Goal: Task Accomplishment & Management: Manage account settings

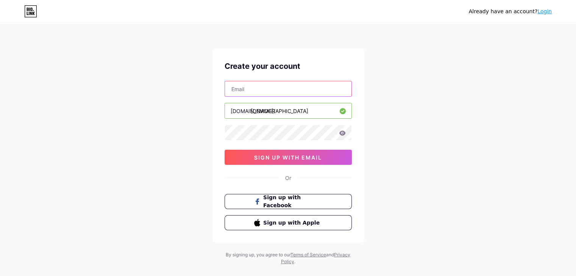
click at [259, 87] on input "text" at bounding box center [288, 88] width 126 height 15
type input "[EMAIL_ADDRESS][DOMAIN_NAME]"
click at [345, 133] on icon at bounding box center [342, 133] width 7 height 5
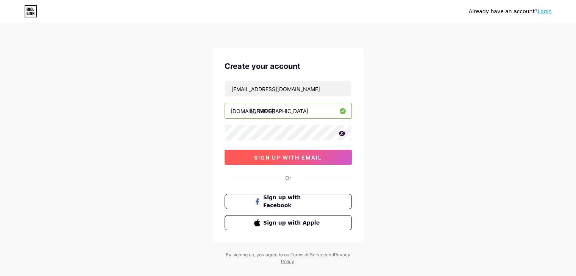
click at [286, 156] on span "sign up with email" at bounding box center [288, 157] width 68 height 6
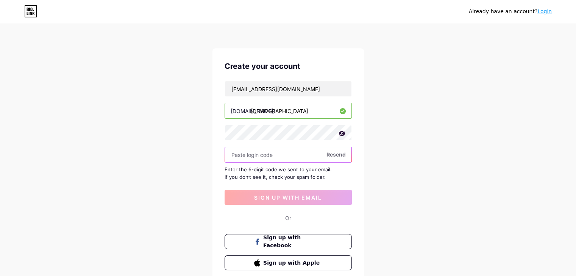
click at [248, 155] on input "text" at bounding box center [288, 154] width 126 height 15
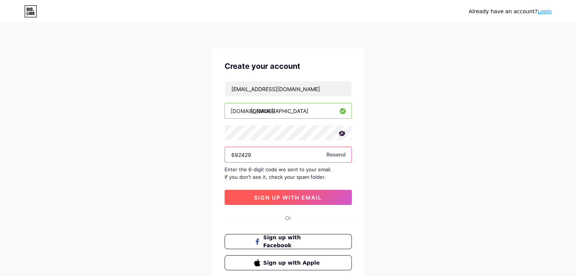
type input "692429"
click at [276, 195] on span "sign up with email" at bounding box center [288, 198] width 68 height 6
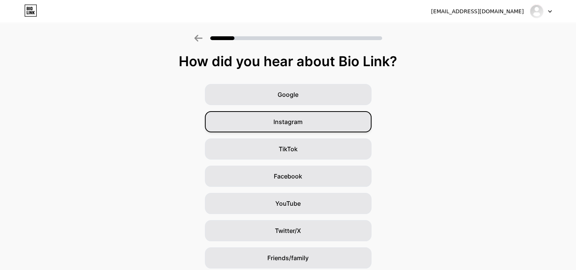
click at [297, 121] on span "Instagram" at bounding box center [287, 121] width 29 height 9
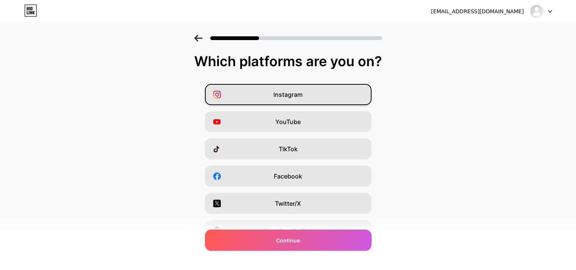
click at [289, 93] on span "Instagram" at bounding box center [287, 94] width 29 height 9
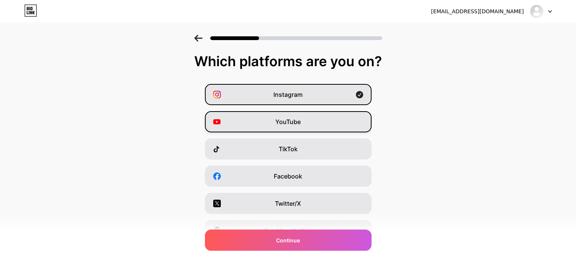
click at [285, 125] on span "YouTube" at bounding box center [287, 121] width 25 height 9
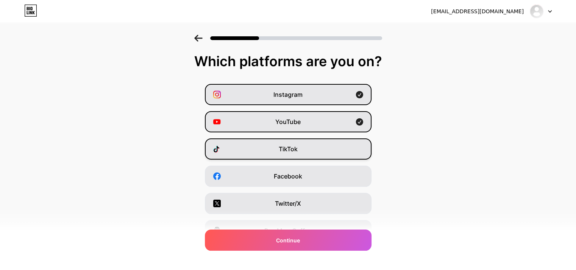
click at [282, 153] on span "TikTok" at bounding box center [288, 149] width 19 height 9
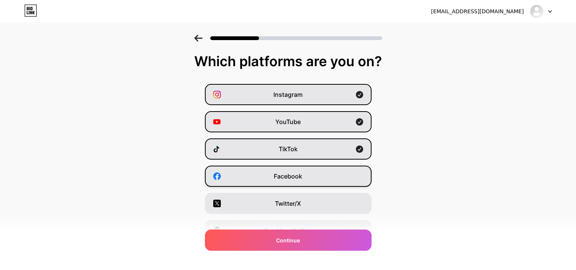
click at [284, 177] on span "Facebook" at bounding box center [288, 176] width 28 height 9
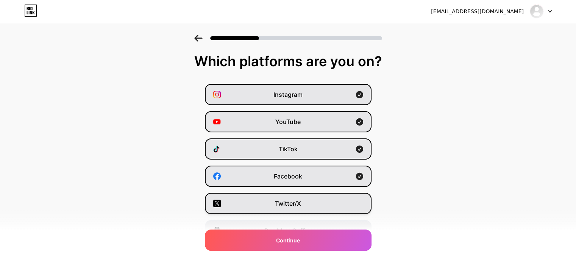
click at [285, 199] on span "Twitter/X" at bounding box center [288, 203] width 26 height 9
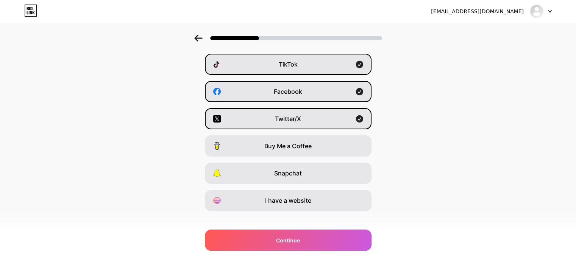
scroll to position [94, 0]
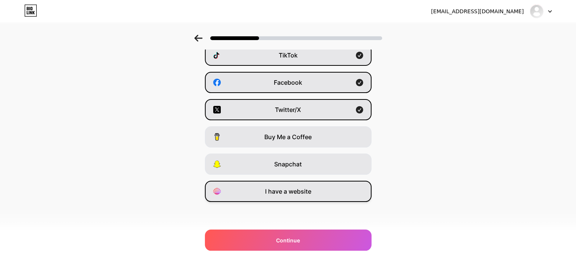
click at [287, 191] on span "I have a website" at bounding box center [288, 191] width 46 height 9
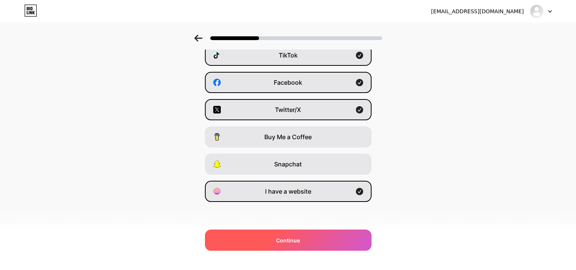
click at [290, 245] on div "Continue" at bounding box center [288, 240] width 167 height 21
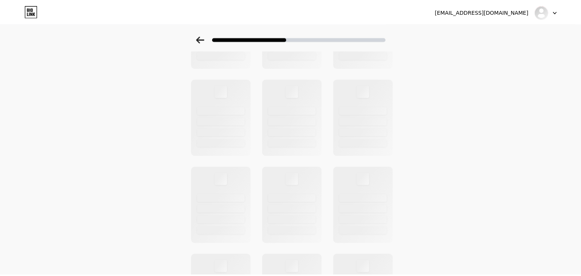
scroll to position [0, 0]
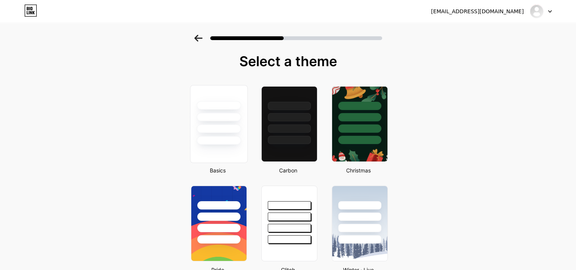
click at [222, 96] on div at bounding box center [218, 115] width 57 height 59
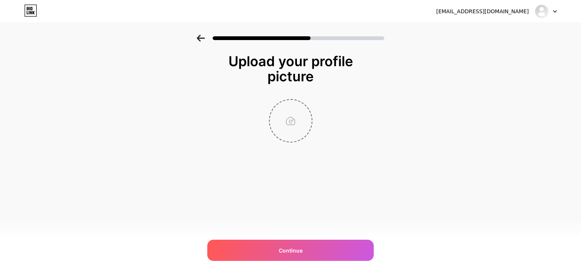
click at [290, 120] on input "file" at bounding box center [291, 121] width 42 height 42
click at [291, 126] on input "file" at bounding box center [291, 121] width 42 height 42
type input "C:\fakepath\foto de perfil.jpg"
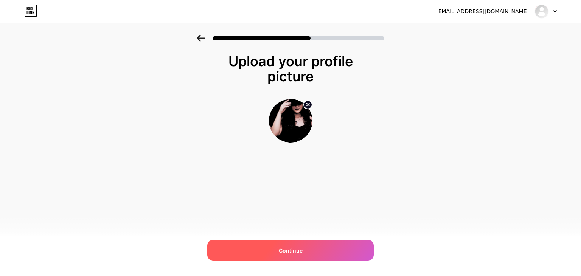
click at [294, 255] on div "Continue" at bounding box center [290, 250] width 167 height 21
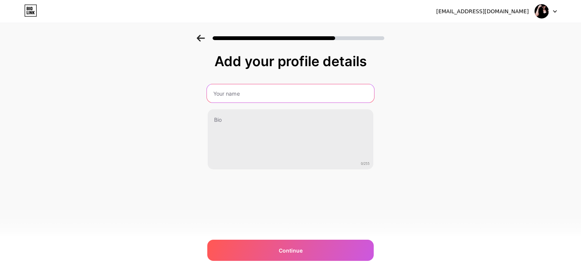
click at [246, 93] on input "text" at bounding box center [290, 93] width 167 height 18
type input "Sacerdotisa [PERSON_NAME] | @Sacerddotisa"
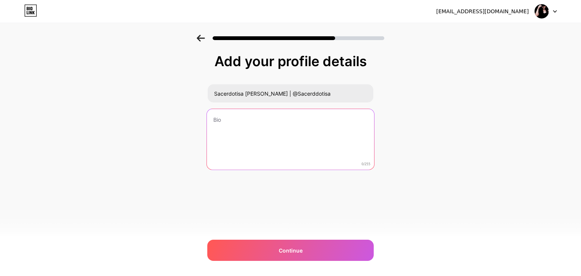
click at [248, 126] on textarea at bounding box center [290, 140] width 167 height 62
click at [224, 118] on textarea at bounding box center [290, 140] width 167 height 62
paste textarea "💛🍯[PERSON_NAME]🔱🌹 🌿A BRUXA DA ILHA✨️ Jogo de Búzios e Odús Tarot e Baralho Ciga…"
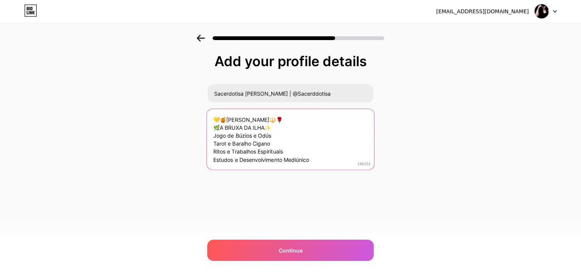
scroll to position [1, 0]
click at [228, 118] on textarea "💛🍯[PERSON_NAME]🔱🌹 🌿A BRUXA DA ILHA✨️ Jogo de Búzios e Odús Tarot e Baralho Ciga…" at bounding box center [290, 139] width 167 height 62
click at [271, 135] on textarea "💛🍯Sacerdotisa [PERSON_NAME]🔱🌹 🌿A BRUXA DA ILHA✨️ Jogo de Búzios e Odús Tarot e …" at bounding box center [290, 139] width 167 height 62
click at [324, 158] on textarea "💛🍯Sacerdotisa [PERSON_NAME]🔱🌹 🌿A BRUXA DA ILHA✨️ Jogo de Búzios e Oduologia Tar…" at bounding box center [290, 139] width 167 height 62
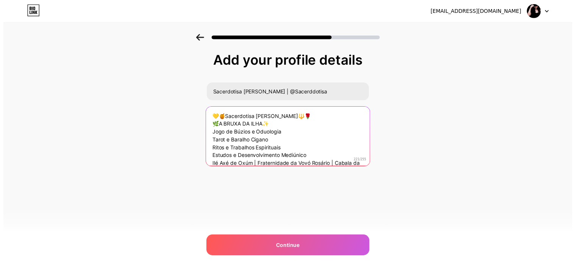
scroll to position [8, 0]
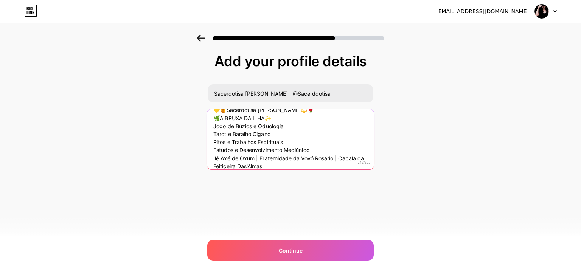
click at [315, 149] on textarea "💛🍯Sacerdotisa [PERSON_NAME]🔱🌹 🌿A BRUXA DA ILHA✨️ Jogo de Búzios e Oduologia Tar…" at bounding box center [290, 139] width 167 height 62
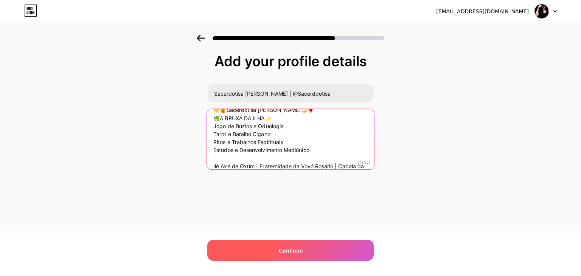
type textarea "💛🍯Sacerdotisa [PERSON_NAME]🔱🌹 🌿A BRUXA DA ILHA✨️ Jogo de Búzios e Oduologia Tar…"
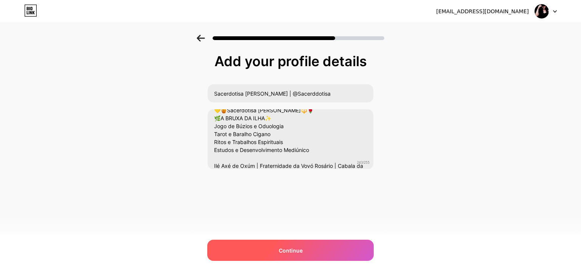
click at [291, 247] on span "Continue" at bounding box center [291, 251] width 24 height 8
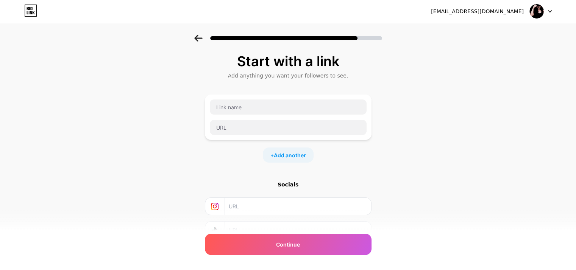
click at [243, 204] on input "text" at bounding box center [297, 206] width 137 height 17
type input "[DOMAIN_NAME][URL]"
click at [404, 181] on div "Start with a link Add anything you want your followers to see. + Add another So…" at bounding box center [288, 168] width 576 height 266
click at [234, 109] on input "text" at bounding box center [288, 107] width 157 height 15
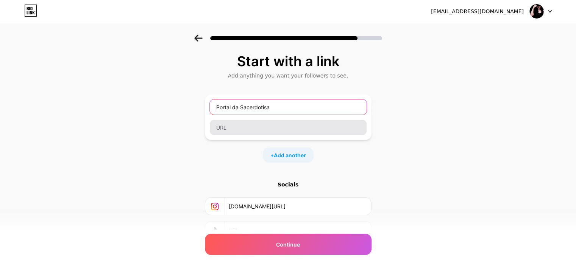
type input "Portal da Sacerdotisa"
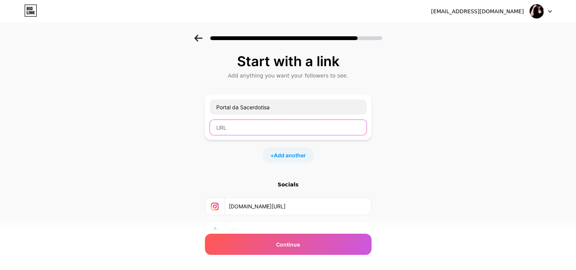
click at [241, 129] on input "text" at bounding box center [288, 127] width 157 height 15
paste input "💛🍯[PERSON_NAME]🔱🌹 🌿A BRUXA DA ILHA✨️ Jogo de Búzios e Odús Tarot e Baralho Ciga…"
type input "💛🍯[PERSON_NAME]🔱🌹 🌿A BRUXA DA ILHA✨️ Jogo de Búzios e Odús Tarot e Baralho Ciga…"
drag, startPoint x: 364, startPoint y: 128, endPoint x: 96, endPoint y: 121, distance: 268.8
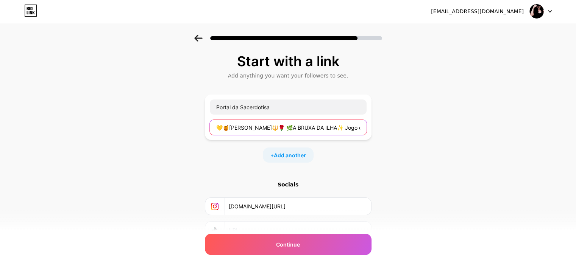
click at [96, 121] on div "Start with a link Add anything you want your followers to see. Portal da Sacerd…" at bounding box center [288, 168] width 576 height 266
click at [228, 126] on input "text" at bounding box center [288, 127] width 157 height 15
paste input "[URL][DOMAIN_NAME]"
type input "[URL][DOMAIN_NAME]"
click at [441, 153] on div "Start with a link Add anything you want your followers to see. Portal da Sacerd…" at bounding box center [288, 168] width 576 height 266
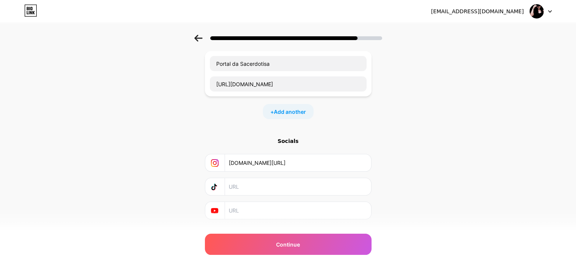
scroll to position [60, 0]
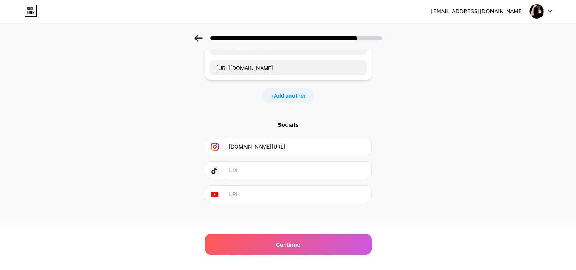
click at [252, 170] on input "text" at bounding box center [297, 170] width 137 height 17
type input "w"
click at [245, 169] on input "text" at bounding box center [297, 170] width 137 height 17
type input "[DOMAIN_NAME][URL]"
click at [251, 195] on input "text" at bounding box center [297, 194] width 137 height 17
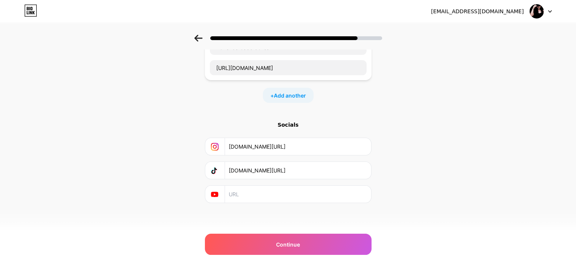
drag, startPoint x: 317, startPoint y: 172, endPoint x: 230, endPoint y: 169, distance: 86.7
click at [230, 169] on div "[DOMAIN_NAME][URL]" at bounding box center [288, 170] width 157 height 17
click at [244, 191] on input "text" at bounding box center [297, 194] width 137 height 17
paste input "[DOMAIN_NAME][URL]"
click at [259, 194] on input "[DOMAIN_NAME][URL]" at bounding box center [297, 194] width 137 height 17
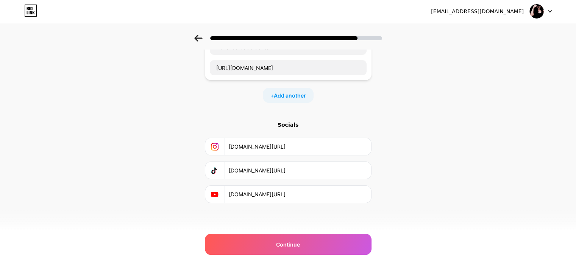
click at [248, 193] on input "[DOMAIN_NAME][URL]" at bounding box center [297, 194] width 137 height 17
click at [249, 194] on input "[DOMAIN_NAME][URL]" at bounding box center [297, 194] width 137 height 17
type input "[DOMAIN_NAME][URL]"
click at [292, 95] on span "Add another" at bounding box center [290, 96] width 32 height 8
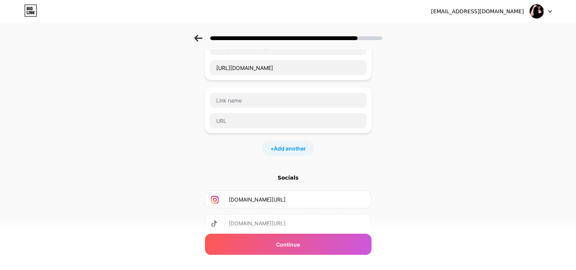
click at [462, 164] on div "Start with a link Add anything you want your followers to see. Portal da Sacerd…" at bounding box center [288, 134] width 576 height 319
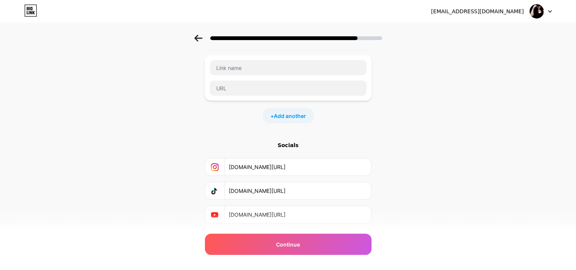
scroll to position [112, 0]
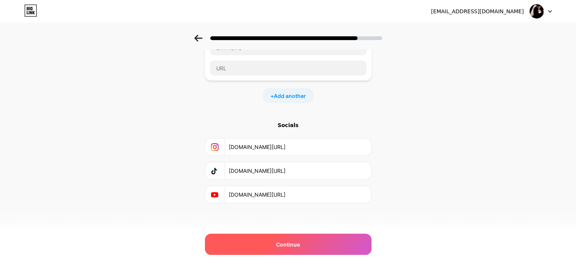
click at [290, 244] on span "Continue" at bounding box center [288, 245] width 24 height 8
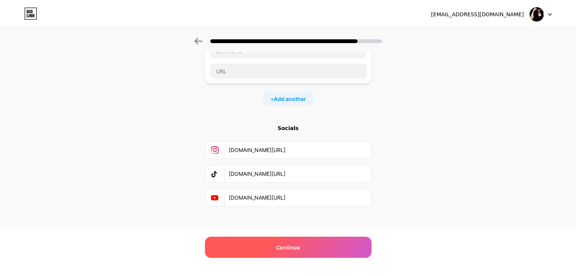
scroll to position [0, 0]
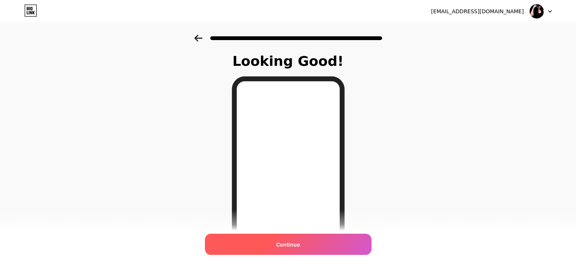
click at [286, 249] on div "Continue" at bounding box center [288, 244] width 167 height 21
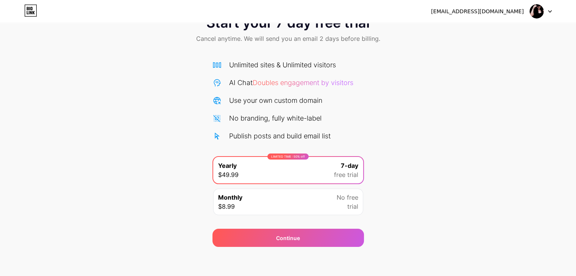
scroll to position [28, 0]
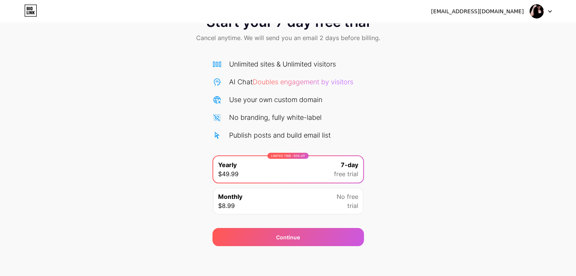
click at [285, 213] on div "Monthly $8.99 No free trial" at bounding box center [288, 201] width 150 height 26
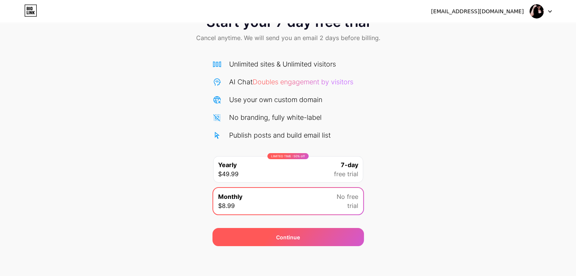
click at [285, 240] on div "Continue" at bounding box center [288, 238] width 24 height 8
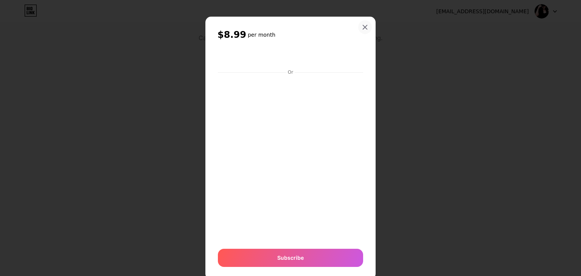
click at [362, 25] on icon at bounding box center [365, 27] width 6 height 6
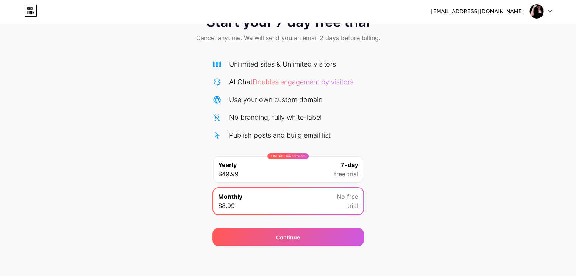
click at [453, 140] on div "Start your 7 day free trial Cancel anytime. We will send you an email 2 days be…" at bounding box center [288, 127] width 576 height 240
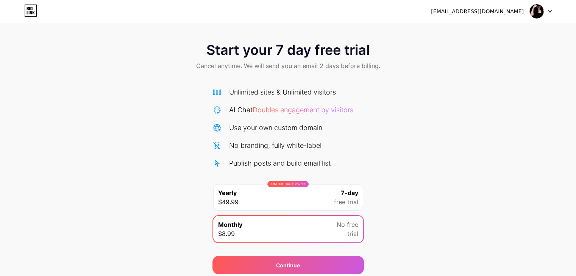
click at [29, 8] on icon at bounding box center [30, 11] width 13 height 12
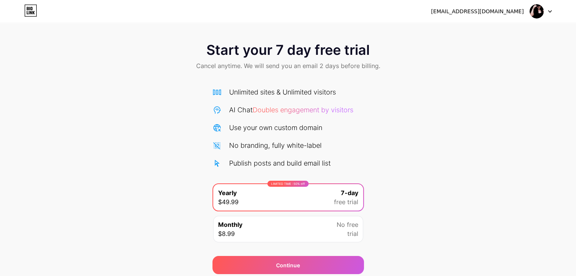
click at [550, 11] on icon at bounding box center [549, 12] width 3 height 2
click at [474, 100] on div "Start your 7 day free trial Cancel anytime. We will send you an email 2 days be…" at bounding box center [288, 155] width 576 height 240
click at [549, 11] on icon at bounding box center [549, 12] width 3 height 2
click at [474, 30] on li "Logout" at bounding box center [504, 31] width 94 height 20
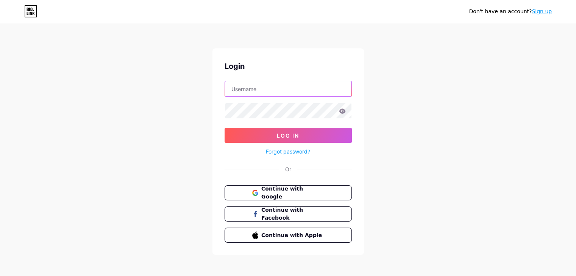
click at [256, 90] on input "text" at bounding box center [288, 88] width 126 height 15
type input "Pleninfluentia"
click at [341, 111] on icon at bounding box center [342, 111] width 6 height 5
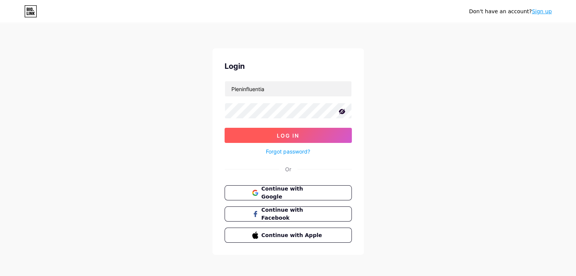
click at [282, 139] on button "Log In" at bounding box center [287, 135] width 127 height 15
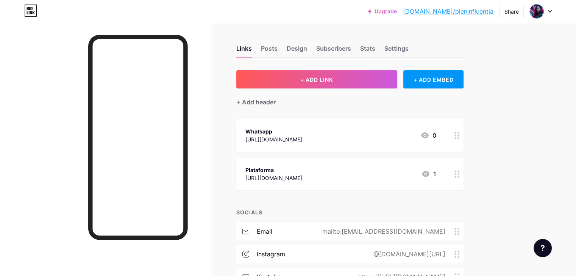
click at [545, 12] on div at bounding box center [540, 12] width 22 height 14
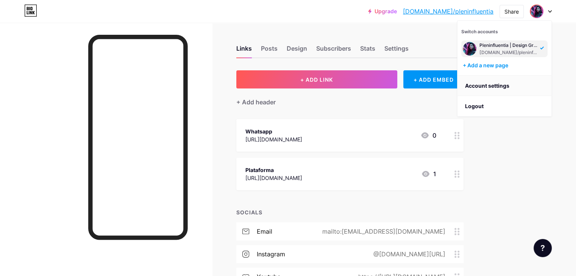
click at [498, 81] on link "Account settings" at bounding box center [504, 86] width 94 height 20
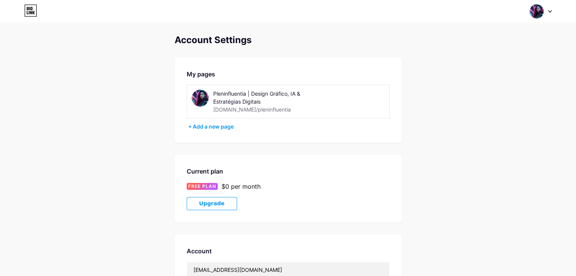
click at [550, 13] on div at bounding box center [540, 12] width 22 height 14
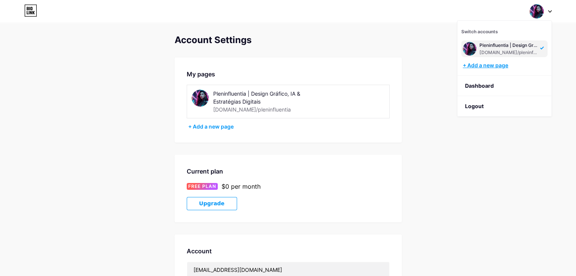
click at [501, 66] on div "+ Add a new page" at bounding box center [504, 66] width 85 height 8
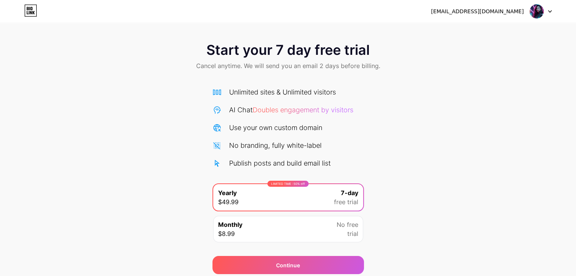
click at [550, 9] on div at bounding box center [540, 12] width 22 height 14
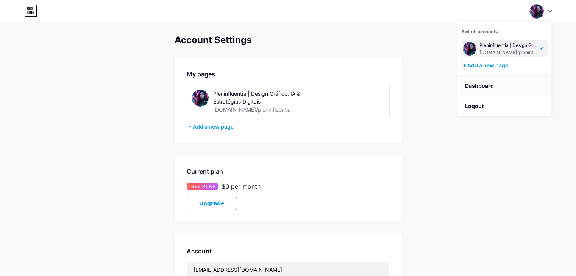
click at [478, 85] on link "Dashboard" at bounding box center [504, 86] width 94 height 20
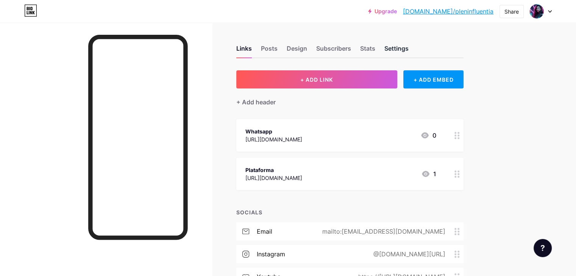
click at [408, 46] on div "Settings" at bounding box center [396, 51] width 24 height 14
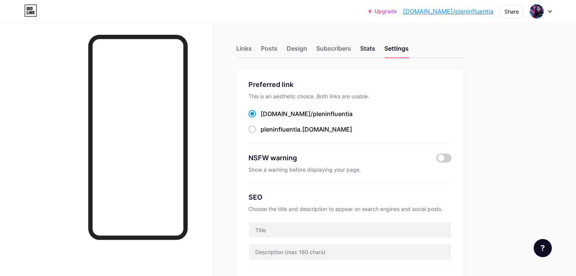
click at [375, 49] on div "Stats" at bounding box center [367, 51] width 15 height 14
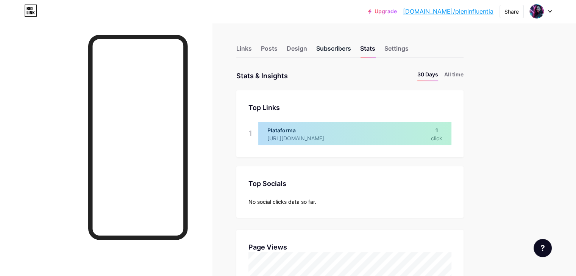
scroll to position [276, 575]
click at [398, 131] on div at bounding box center [354, 133] width 193 height 23
click at [318, 141] on div at bounding box center [354, 133] width 193 height 23
click at [351, 52] on div "Subscribers" at bounding box center [333, 51] width 35 height 14
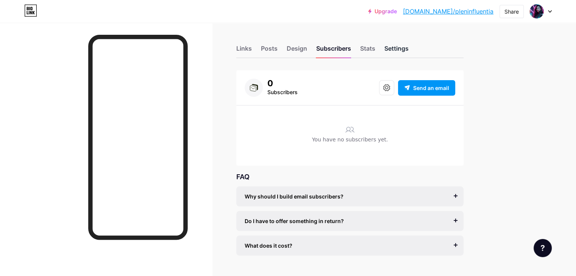
click at [408, 46] on div "Settings" at bounding box center [396, 51] width 24 height 14
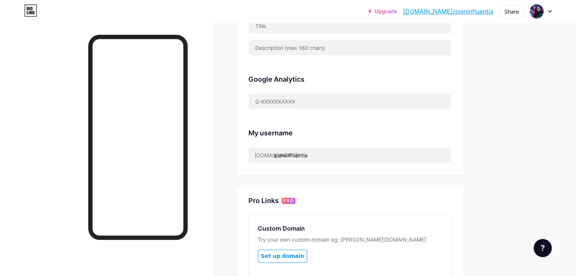
scroll to position [207, 0]
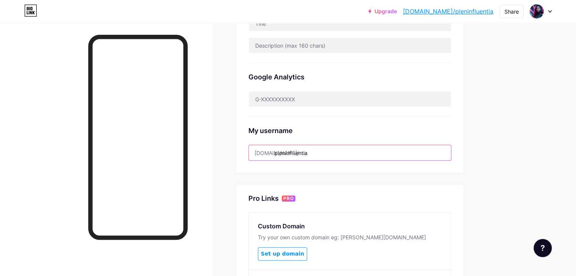
click at [344, 153] on input "pleninfluentia" at bounding box center [350, 152] width 202 height 15
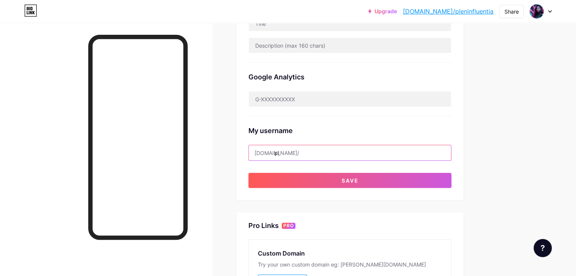
type input "p"
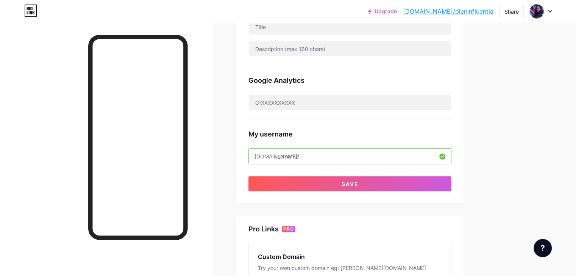
scroll to position [202, 0]
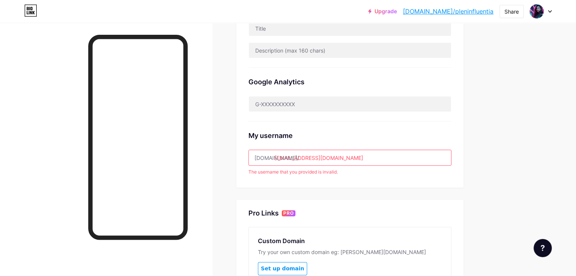
click at [358, 153] on input "rahkquiel@gmail.com" at bounding box center [350, 157] width 202 height 15
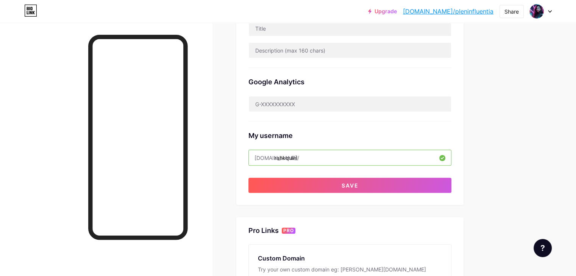
type input "rahkquiel"
click at [531, 117] on div "Upgrade bio.link/plenin... bio.link/pleninfluentia Share Switch accounts Plenin…" at bounding box center [288, 111] width 576 height 626
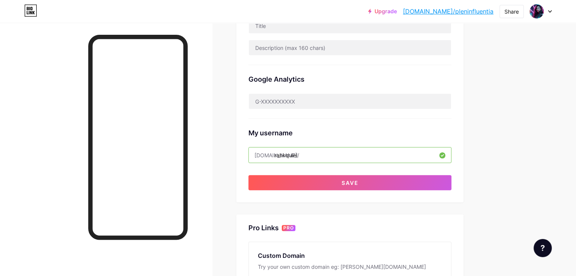
scroll to position [204, 0]
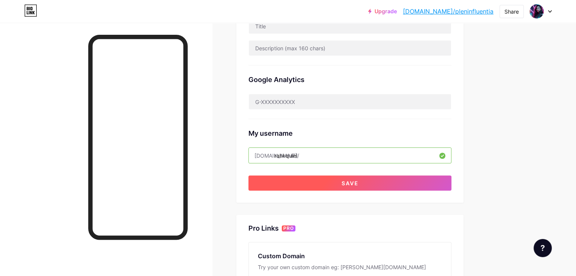
click at [358, 181] on span "Save" at bounding box center [349, 183] width 17 height 6
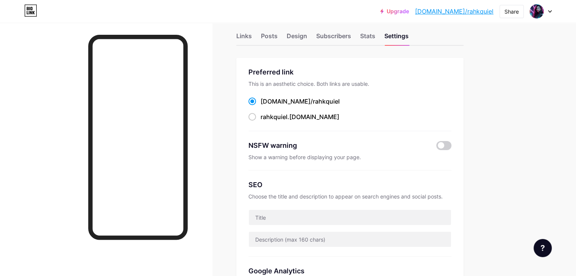
scroll to position [0, 0]
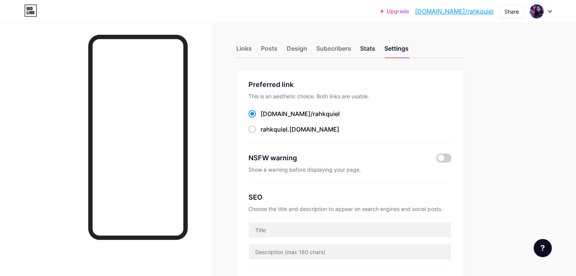
click at [375, 50] on div "Stats" at bounding box center [367, 51] width 15 height 14
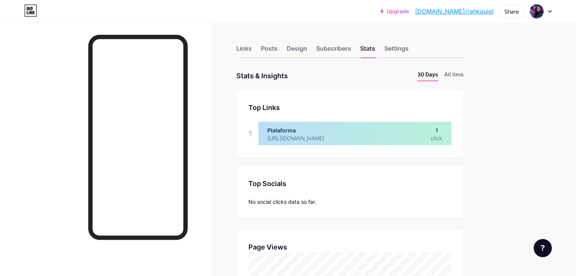
scroll to position [276, 575]
click at [408, 50] on div "Settings" at bounding box center [396, 51] width 24 height 14
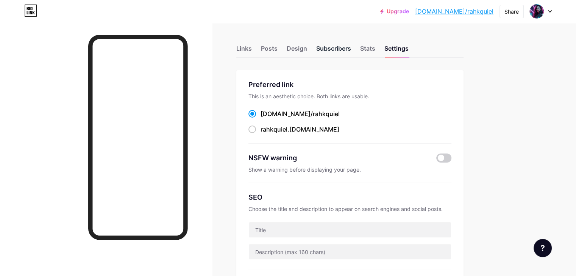
click at [351, 48] on div "Subscribers" at bounding box center [333, 51] width 35 height 14
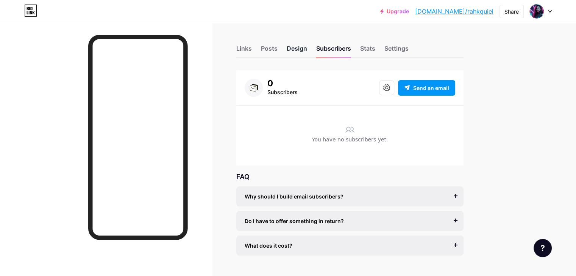
click at [307, 48] on div "Design" at bounding box center [296, 51] width 20 height 14
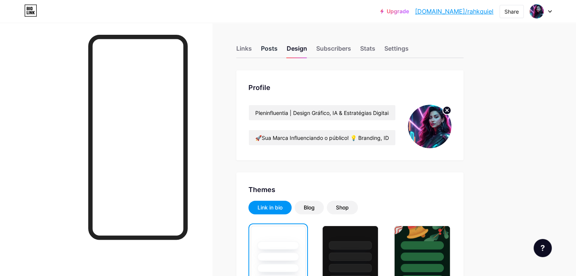
click at [277, 48] on div "Posts" at bounding box center [269, 51] width 17 height 14
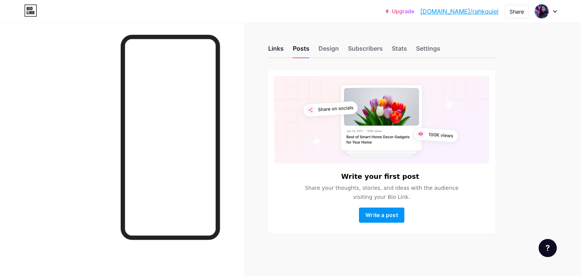
click at [275, 50] on div "Links" at bounding box center [276, 51] width 16 height 14
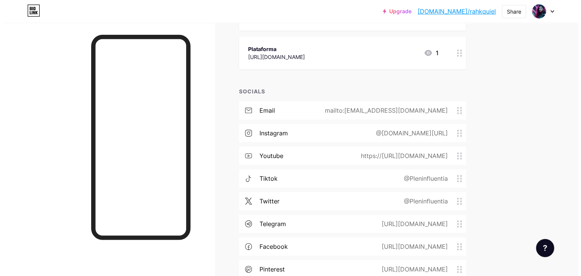
scroll to position [116, 0]
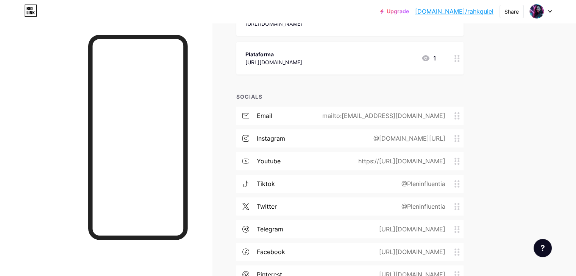
click at [302, 59] on div "https://pleninfluentia.my.canva.site/" at bounding box center [273, 62] width 57 height 8
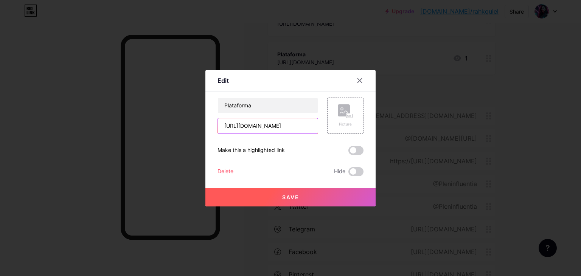
click at [274, 126] on input "https://pleninfluentia.my.canva.site/" at bounding box center [268, 125] width 100 height 15
click at [276, 127] on input "https://pleninfluentia.my.canva.site/" at bounding box center [268, 125] width 100 height 15
click at [309, 125] on input "https://Sacerddotisa.my.canva.site/" at bounding box center [268, 125] width 100 height 15
type input "https://Sacerddotisa.my.canva.site/"
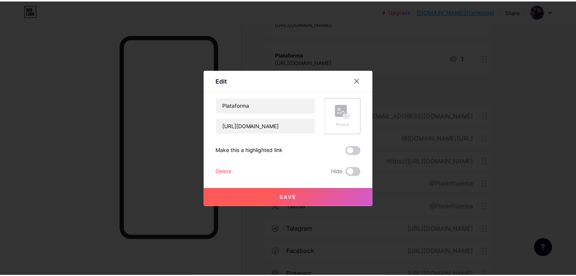
scroll to position [0, 0]
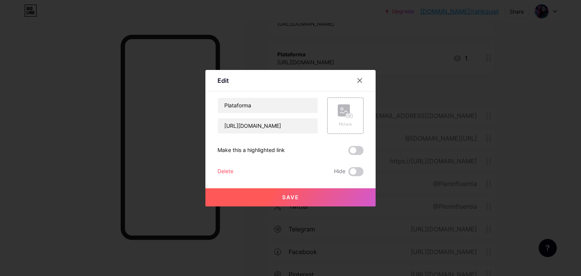
click at [270, 177] on div "Save" at bounding box center [290, 191] width 170 height 30
click at [346, 115] on rect at bounding box center [344, 110] width 12 height 12
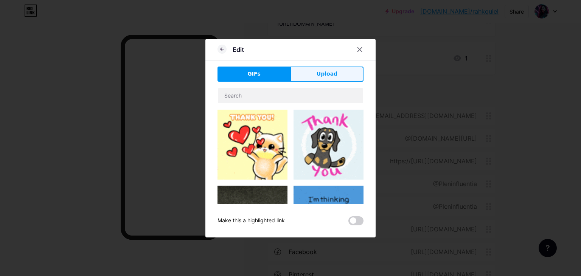
click at [332, 74] on span "Upload" at bounding box center [327, 74] width 21 height 8
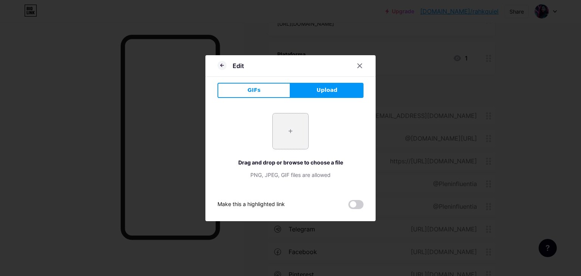
click at [291, 131] on input "file" at bounding box center [291, 132] width 36 height 36
type input "C:\fakepath\foto de perfil.jpg"
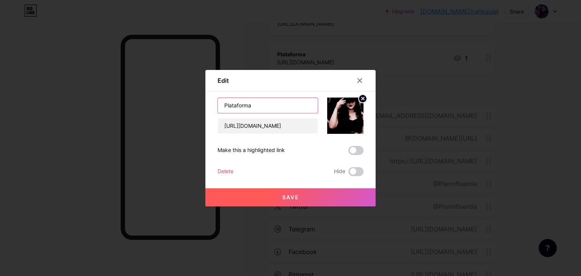
drag, startPoint x: 254, startPoint y: 104, endPoint x: 193, endPoint y: 105, distance: 61.3
click at [193, 105] on div "Edit Content YouTube Play YouTube video without leaving your page. ADD Vimeo Pl…" at bounding box center [290, 138] width 581 height 276
type input "Portal da Sacerddotisa"
click at [293, 197] on span "Save" at bounding box center [290, 197] width 17 height 6
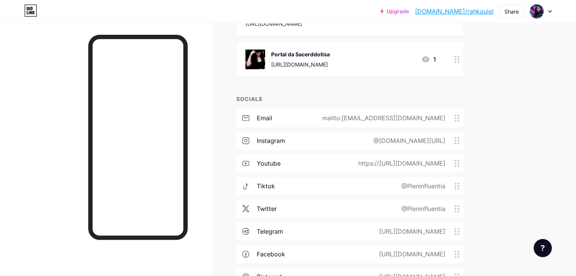
click at [454, 118] on div "mailto:pleninfluentia@gmail.com" at bounding box center [382, 118] width 144 height 9
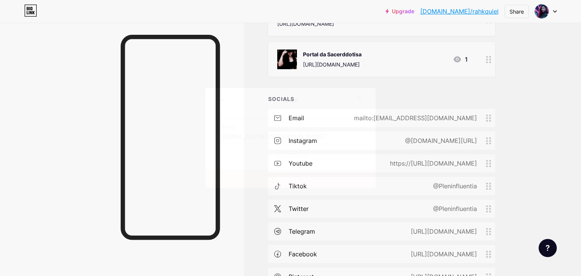
drag, startPoint x: 262, startPoint y: 137, endPoint x: 204, endPoint y: 135, distance: 57.9
click at [204, 135] on div "Email Email pleninfluentia@gmail.com Remove icon Save" at bounding box center [290, 138] width 581 height 276
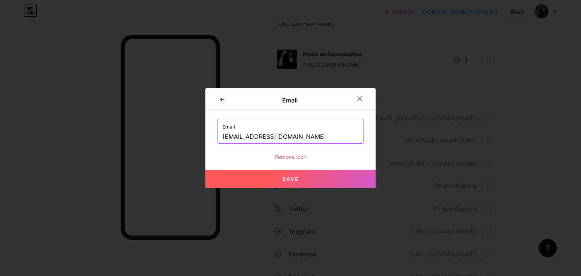
click at [295, 183] on button "Save" at bounding box center [290, 179] width 170 height 18
type input "mailto:sacerddotisa@gmail.com"
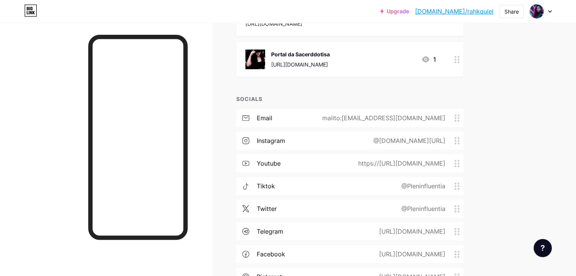
click at [454, 141] on div "@www.instagram.com/Pleninfluentia" at bounding box center [407, 140] width 93 height 9
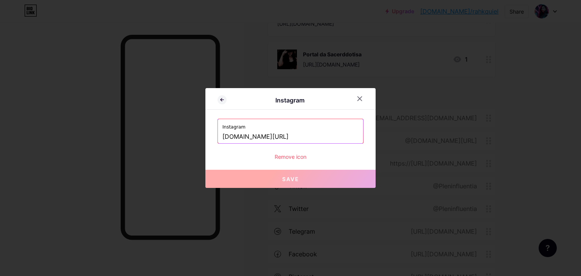
click at [323, 136] on input "www.instagram.com/Pleninfluentia" at bounding box center [291, 137] width 136 height 13
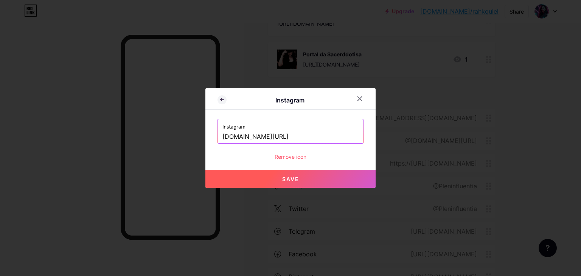
click at [286, 137] on input "www.instagram.com/dacerddotisa" at bounding box center [291, 137] width 136 height 13
click at [289, 180] on span "Save" at bounding box center [290, 179] width 17 height 6
type input "https://instagram.com/www.instagram.com/Sacerddotisa"
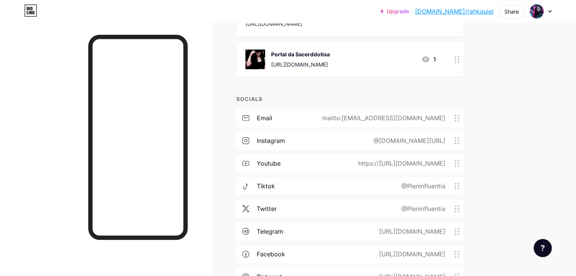
click at [454, 161] on div "https://http://youtube.com/@Pleninfluentia" at bounding box center [400, 163] width 108 height 9
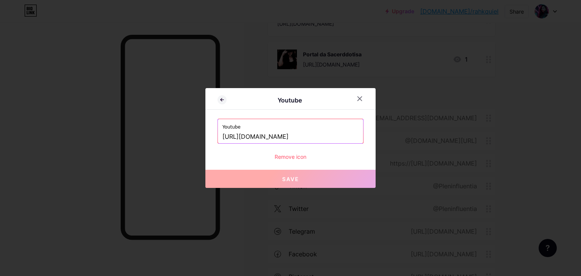
click at [327, 137] on input "http://youtube.com/@Pleninfluentia" at bounding box center [291, 137] width 136 height 13
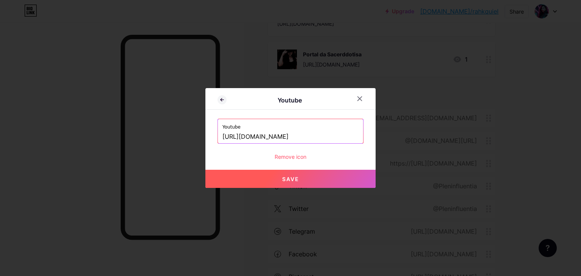
type input "http://youtube.com/@Sacerddotisa"
click at [291, 177] on span "Save" at bounding box center [290, 179] width 17 height 6
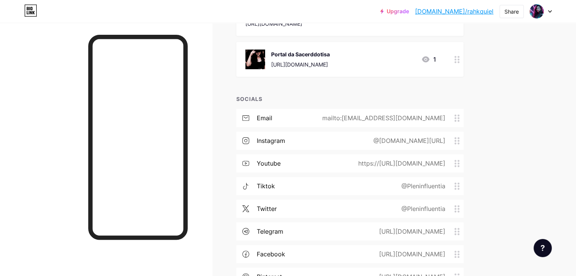
click at [459, 188] on icon at bounding box center [456, 186] width 5 height 7
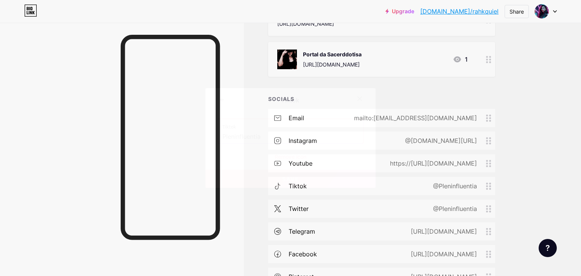
click at [258, 135] on input "Pleninfluentia" at bounding box center [291, 137] width 136 height 13
drag, startPoint x: 262, startPoint y: 135, endPoint x: 213, endPoint y: 136, distance: 49.2
click at [213, 136] on div "Tiktok Tiktok Pleninfluentia Remove icon Save" at bounding box center [290, 138] width 170 height 100
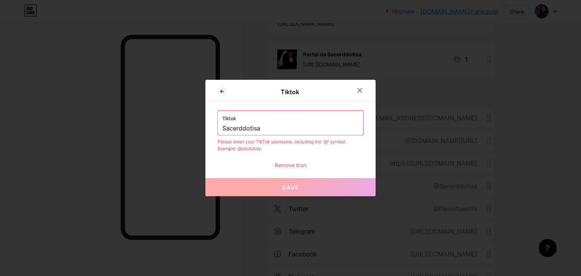
click at [330, 174] on div "Tiktok Tiktok Sacerddotisa Please enter your TikTok username, including the '@'…" at bounding box center [290, 138] width 170 height 117
click at [224, 128] on input "Sacerddotisa" at bounding box center [291, 128] width 136 height 13
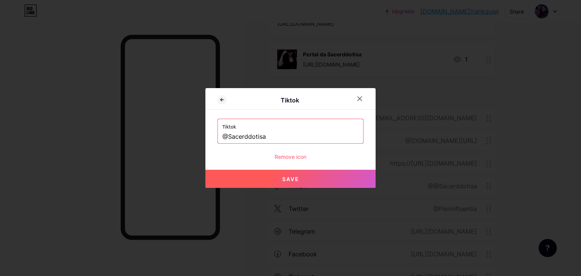
click at [288, 177] on span "Save" at bounding box center [290, 179] width 17 height 6
type input "https://tiktok.com/@Sacerddotisa"
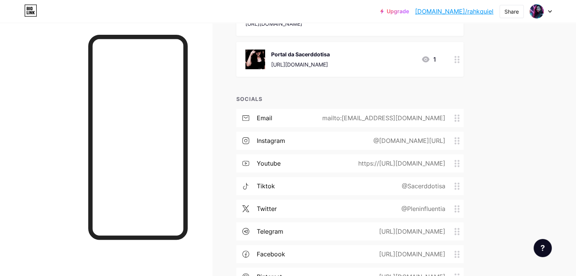
click at [459, 211] on circle at bounding box center [458, 212] width 2 height 2
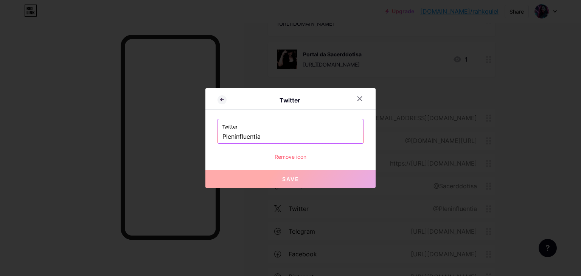
drag, startPoint x: 265, startPoint y: 134, endPoint x: 208, endPoint y: 136, distance: 57.2
click at [208, 136] on div "Twitter Twitter Pleninfluentia Remove icon Save" at bounding box center [290, 138] width 170 height 100
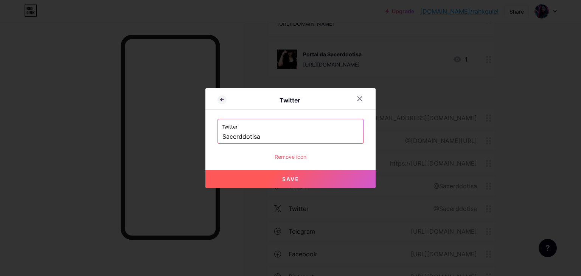
click at [307, 178] on button "Save" at bounding box center [290, 179] width 170 height 18
type input "https://twitter.com/Sacerddotisa"
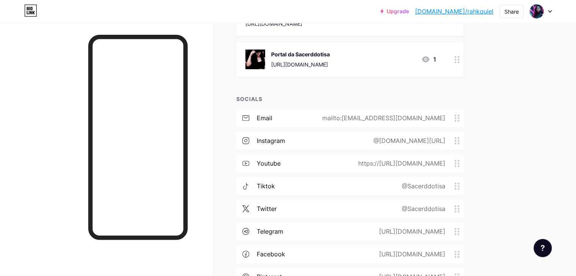
click at [459, 231] on circle at bounding box center [458, 232] width 2 height 2
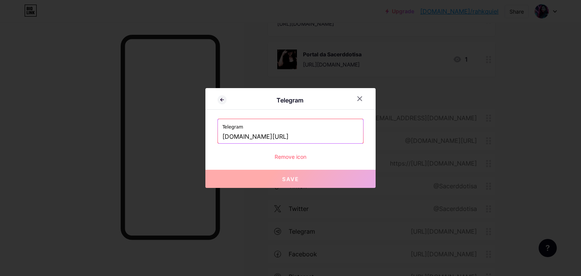
drag, startPoint x: 286, startPoint y: 138, endPoint x: 239, endPoint y: 135, distance: 47.4
click at [239, 135] on input "t.me/Pleninfluentia" at bounding box center [291, 137] width 136 height 13
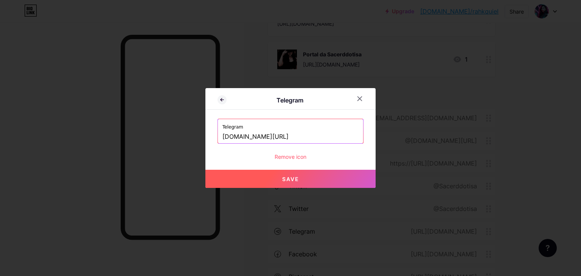
click at [294, 179] on span "Save" at bounding box center [290, 179] width 17 height 6
type input "https://t.me/sacerddotisa"
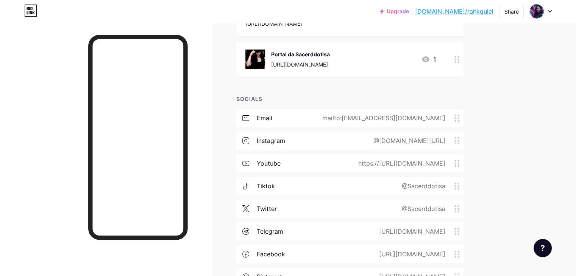
click at [459, 254] on circle at bounding box center [458, 255] width 2 height 2
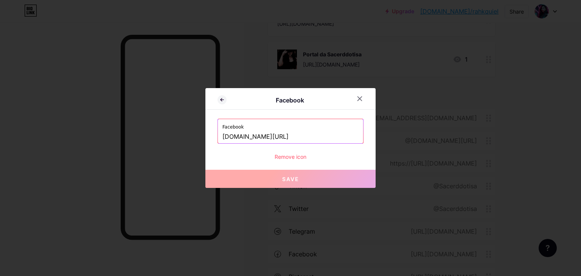
drag, startPoint x: 313, startPoint y: 137, endPoint x: 267, endPoint y: 134, distance: 46.6
click at [267, 134] on input "facebook.com/Pleninfluentia" at bounding box center [291, 137] width 136 height 13
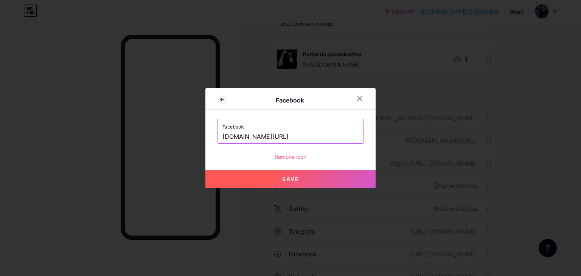
click at [293, 181] on span "Save" at bounding box center [290, 179] width 17 height 6
type input "https://facebook.com/Sacerddotisa"
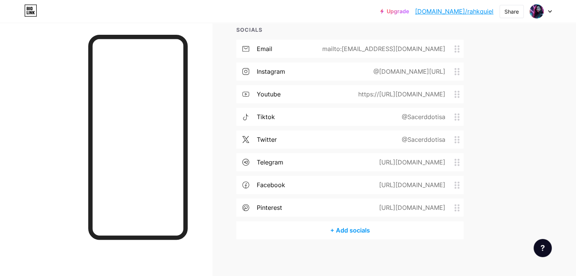
scroll to position [186, 0]
click at [459, 205] on icon at bounding box center [456, 207] width 5 height 7
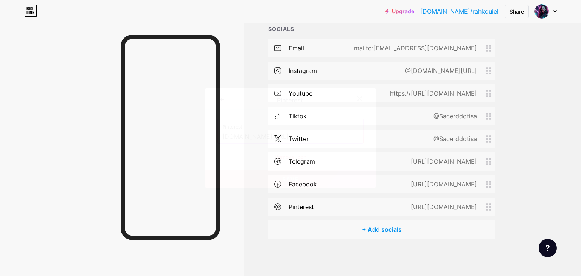
click at [307, 136] on input "Pinterest.com/pleninfluentia" at bounding box center [291, 137] width 136 height 13
drag, startPoint x: 307, startPoint y: 136, endPoint x: 264, endPoint y: 137, distance: 43.5
click at [264, 137] on input "Pinterest.com/pleninfluentia" at bounding box center [291, 137] width 136 height 13
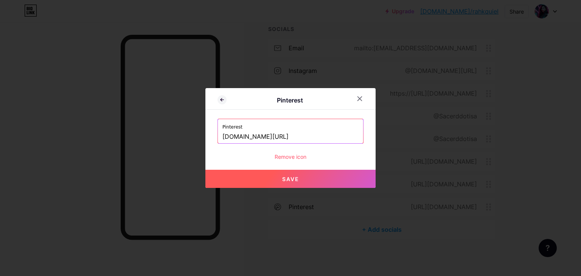
click at [290, 177] on span "Save" at bounding box center [290, 179] width 17 height 6
type input "https://Pinterest.com/sacerddotisa"
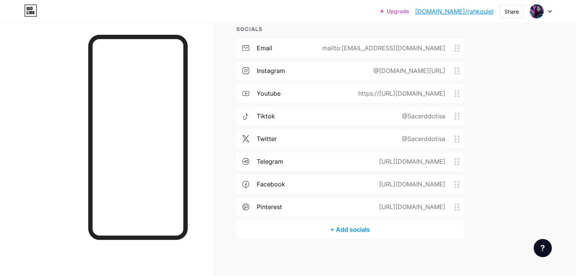
click at [392, 229] on div "+ Add socials" at bounding box center [349, 230] width 227 height 18
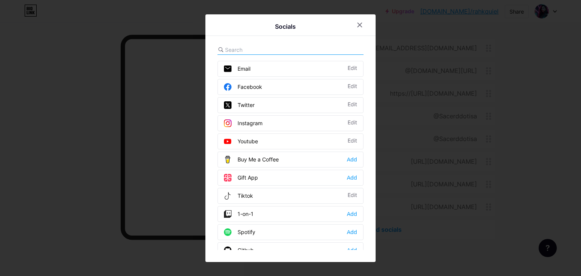
click at [247, 233] on div "Spotify" at bounding box center [239, 233] width 31 height 8
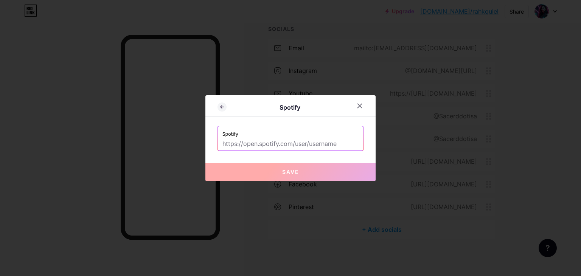
click at [338, 143] on input "text" at bounding box center [291, 144] width 136 height 13
click at [360, 106] on icon at bounding box center [360, 106] width 4 height 4
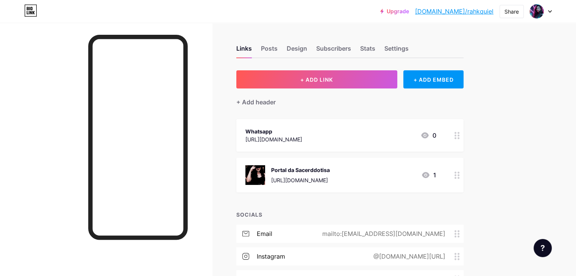
scroll to position [0, 0]
click at [375, 131] on div "Whatsapp https://whatsss.link/w9wasw 0" at bounding box center [340, 135] width 191 height 17
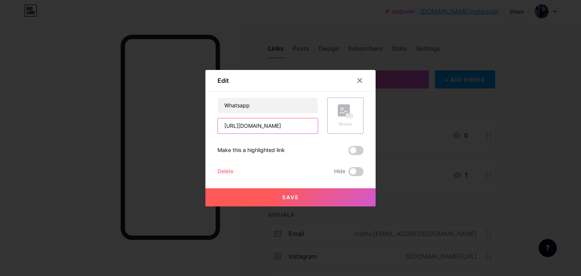
drag, startPoint x: 307, startPoint y: 128, endPoint x: 207, endPoint y: 121, distance: 99.7
click at [207, 121] on div "Edit Content YouTube Play YouTube video without leaving your page. ADD Vimeo Pl…" at bounding box center [290, 138] width 170 height 137
paste input "1kweh"
type input "https://whatsss.link/1kwehw"
click at [291, 196] on span "Save" at bounding box center [290, 197] width 17 height 6
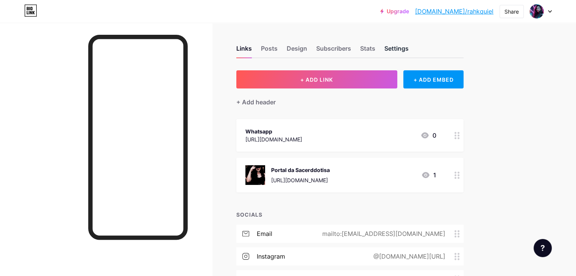
click at [408, 48] on div "Settings" at bounding box center [396, 51] width 24 height 14
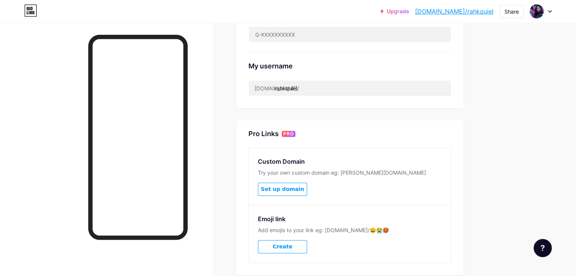
scroll to position [272, 0]
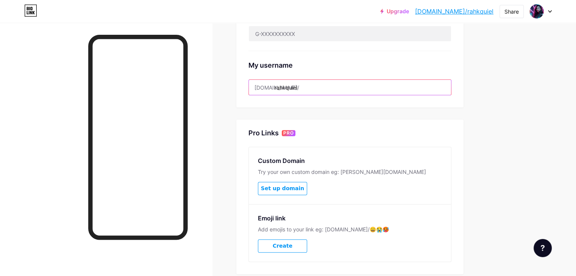
drag, startPoint x: 336, startPoint y: 87, endPoint x: 307, endPoint y: 87, distance: 28.8
click at [307, 87] on input "rahkquiel" at bounding box center [350, 87] width 202 height 15
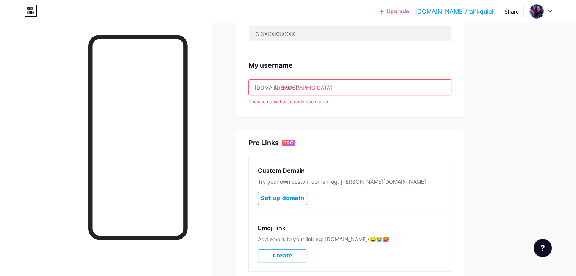
type input "[DEMOGRAPHIC_DATA]"
click at [357, 102] on div "The username has already been taken." at bounding box center [349, 101] width 203 height 7
click at [556, 83] on div "Upgrade bio.link/rahkqu... bio.link/rahkquiel Share Switch accounts Pleninfluen…" at bounding box center [288, 32] width 576 height 608
click at [495, 55] on div "Links Posts Design Subscribers Stats Settings Preferred link This is an aesthet…" at bounding box center [247, 43] width 495 height 585
click at [534, 13] on img at bounding box center [536, 11] width 12 height 12
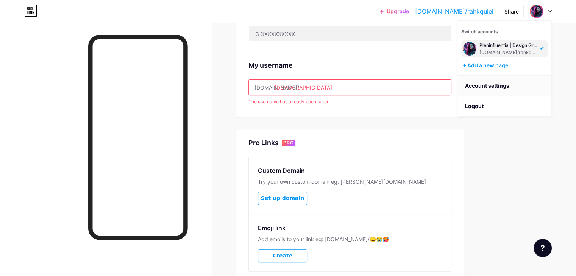
click at [502, 87] on link "Account settings" at bounding box center [504, 86] width 94 height 20
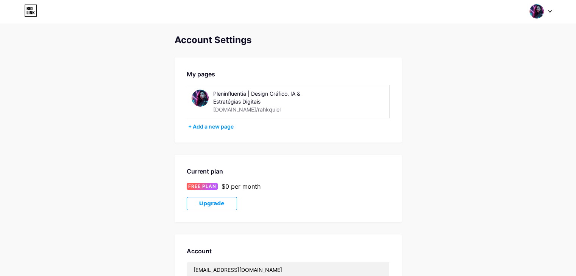
click at [328, 101] on div "Pleninfluentia | Design Gráfico, IA & Estratégias Digitais bio.link/rahkquiel" at bounding box center [288, 102] width 203 height 34
click at [207, 103] on span at bounding box center [199, 98] width 17 height 17
click at [548, 11] on icon at bounding box center [550, 11] width 4 height 3
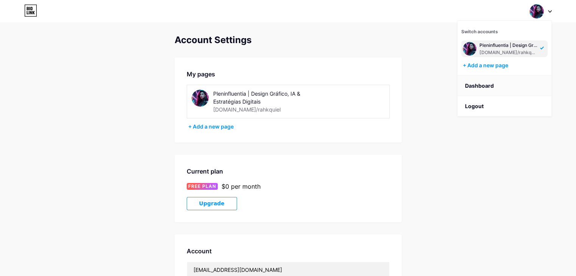
click at [479, 87] on link "Dashboard" at bounding box center [504, 86] width 94 height 20
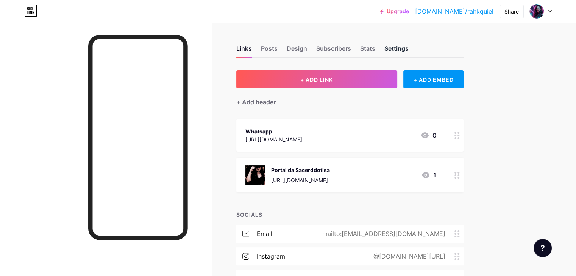
click at [408, 50] on div "Settings" at bounding box center [396, 51] width 24 height 14
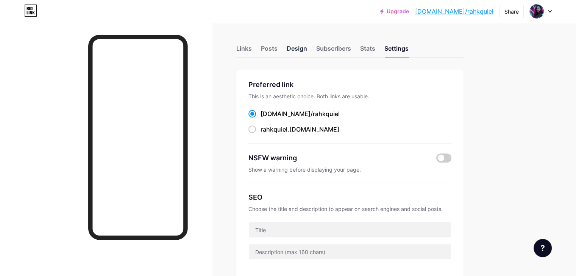
click at [307, 47] on div "Design" at bounding box center [296, 51] width 20 height 14
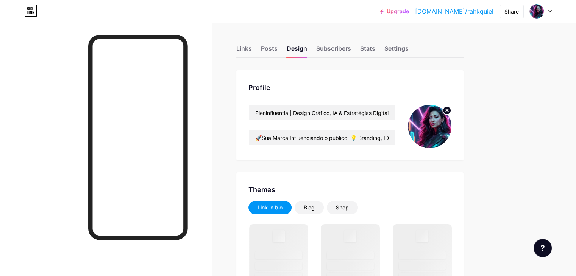
click at [381, 41] on div "Links Posts Design Subscribers Stats Settings" at bounding box center [349, 45] width 227 height 26
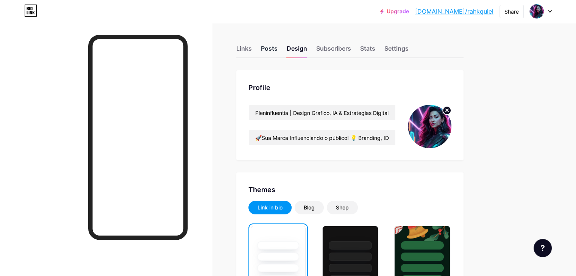
click at [277, 47] on div "Posts" at bounding box center [269, 51] width 17 height 14
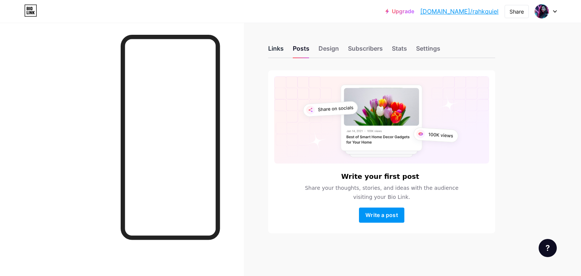
click at [279, 49] on div "Links" at bounding box center [276, 51] width 16 height 14
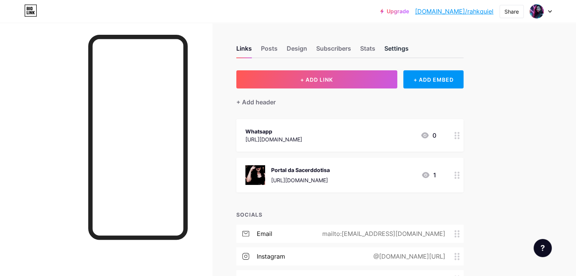
click at [408, 50] on div "Settings" at bounding box center [396, 51] width 24 height 14
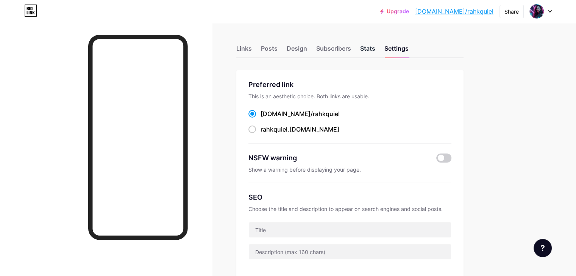
click at [375, 47] on div "Stats" at bounding box center [367, 51] width 15 height 14
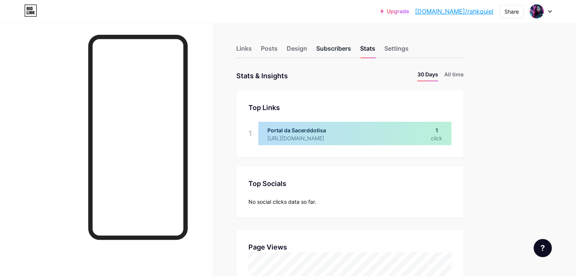
scroll to position [276, 575]
click at [351, 51] on div "Subscribers" at bounding box center [333, 51] width 35 height 14
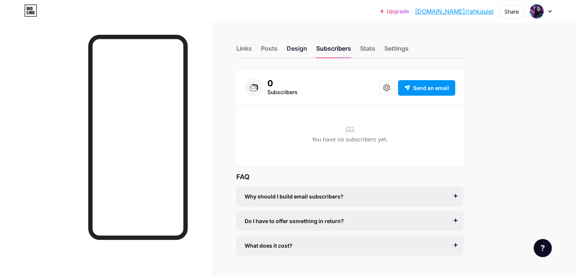
click at [307, 49] on div "Design" at bounding box center [296, 51] width 20 height 14
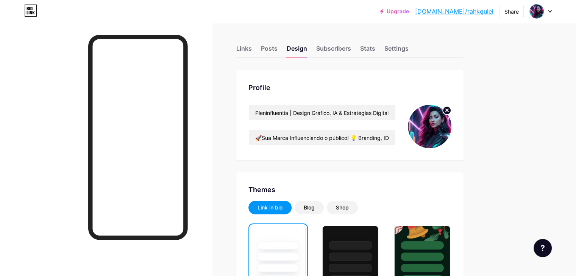
click at [448, 112] on icon at bounding box center [446, 110] width 3 height 3
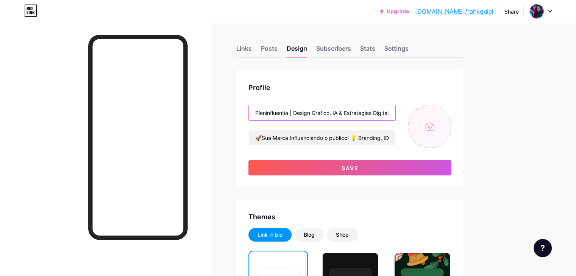
scroll to position [0, 4]
drag, startPoint x: 285, startPoint y: 112, endPoint x: 460, endPoint y: 117, distance: 174.9
click at [451, 117] on div "Pleninfluentia | Design Gráfico, IA & Estratégias Digitais 🚀Sua Marca Influenci…" at bounding box center [349, 127] width 203 height 44
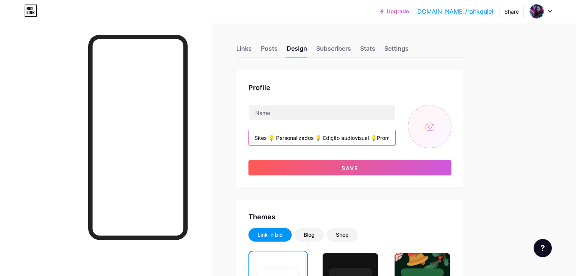
scroll to position [0, 235]
drag, startPoint x: 288, startPoint y: 137, endPoint x: 445, endPoint y: 143, distance: 157.2
click at [445, 143] on div "🚀Sua Marca Influenciando o público! 💡 Branding, ID Visual & Sites 💡 Personaliza…" at bounding box center [349, 127] width 203 height 44
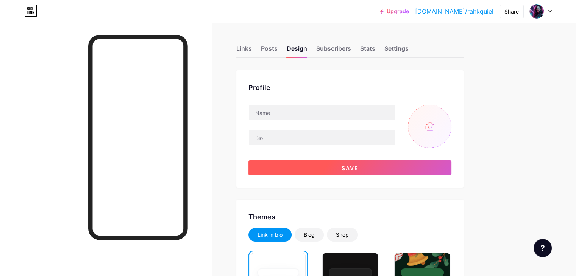
click at [358, 168] on span "Save" at bounding box center [349, 168] width 17 height 6
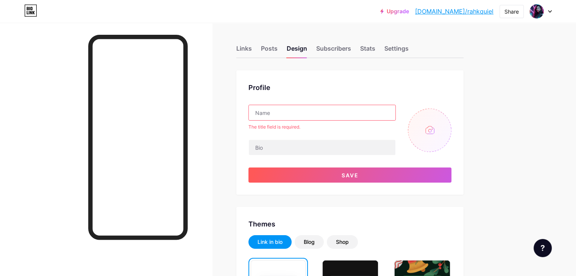
click at [313, 110] on input "text" at bounding box center [322, 112] width 146 height 15
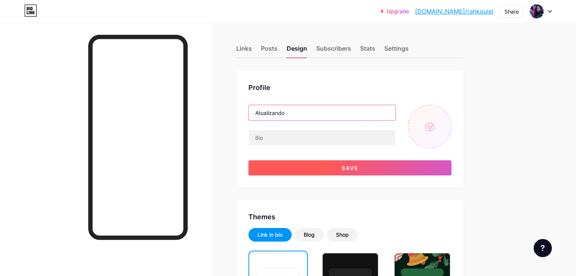
type input "Atualizando"
click at [358, 165] on span "Save" at bounding box center [349, 168] width 17 height 6
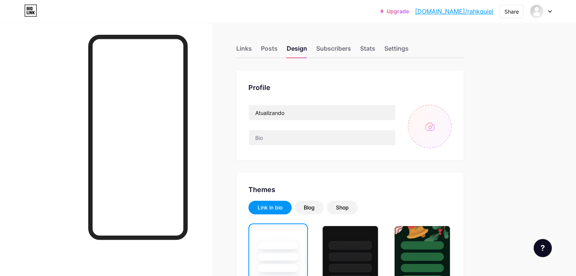
click at [548, 12] on icon at bounding box center [550, 11] width 4 height 3
click at [212, 166] on div at bounding box center [106, 161] width 212 height 276
click at [408, 47] on div "Settings" at bounding box center [396, 51] width 24 height 14
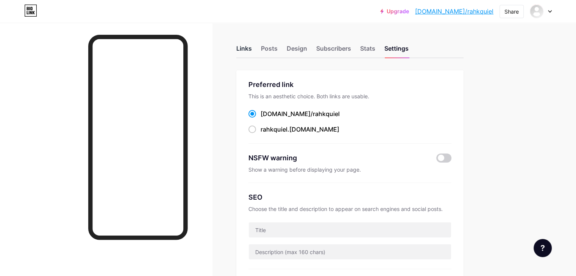
click at [252, 49] on div "Links" at bounding box center [244, 51] width 16 height 14
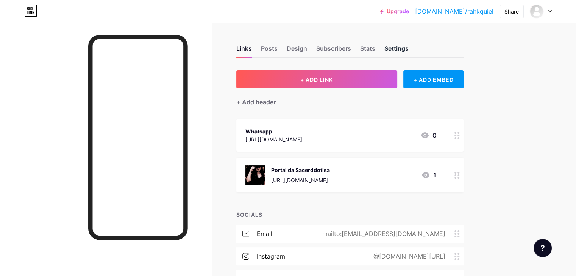
click at [408, 50] on div "Settings" at bounding box center [396, 51] width 24 height 14
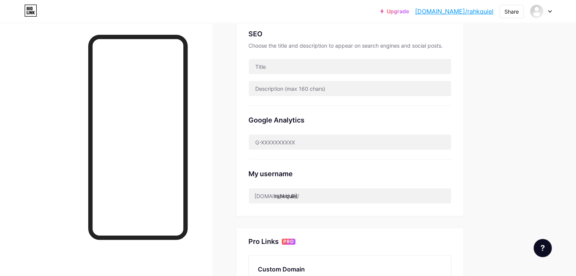
scroll to position [171, 0]
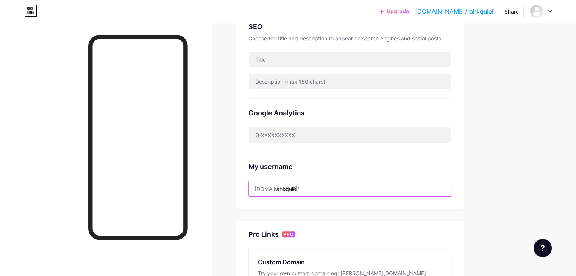
drag, startPoint x: 338, startPoint y: 189, endPoint x: 307, endPoint y: 189, distance: 30.7
click at [307, 189] on input "rahkquiel" at bounding box center [350, 188] width 202 height 15
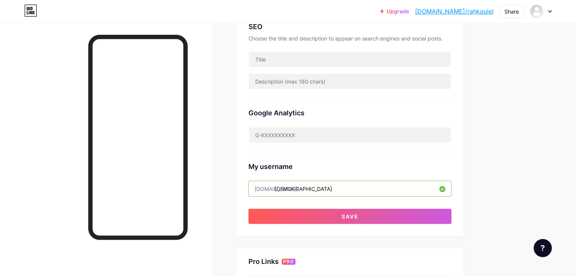
click at [339, 186] on input "sacerdotisa" at bounding box center [350, 188] width 202 height 15
click at [322, 187] on input "sacerdotisa" at bounding box center [350, 188] width 202 height 15
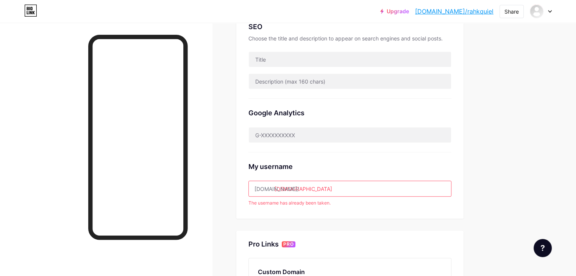
type input "sacerdotisa"
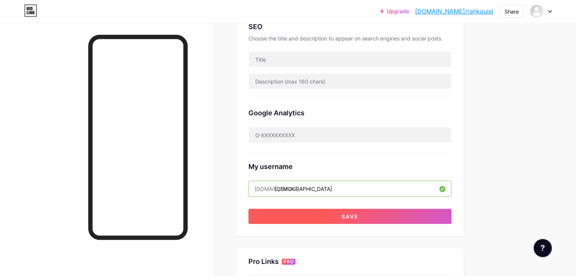
click at [371, 215] on button "Save" at bounding box center [349, 216] width 203 height 15
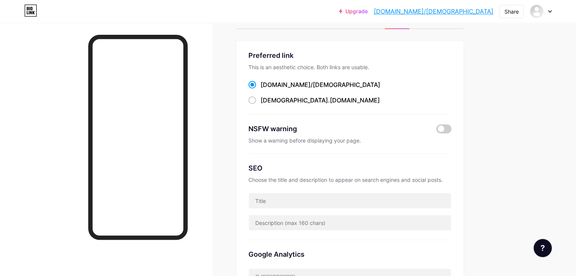
scroll to position [28, 0]
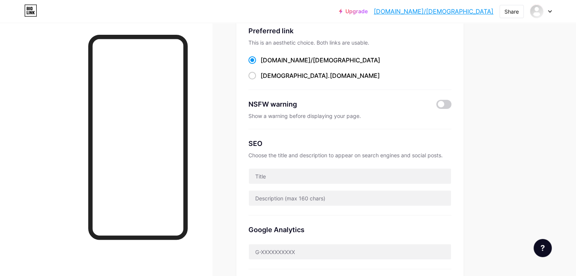
scroll to position [0, 0]
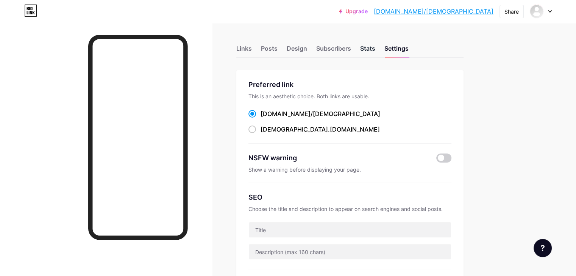
click at [375, 48] on div "Stats" at bounding box center [367, 51] width 15 height 14
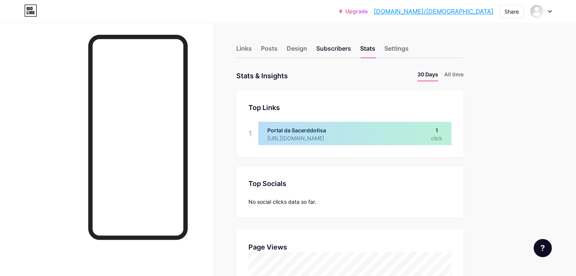
click at [351, 48] on div "Subscribers" at bounding box center [333, 51] width 35 height 14
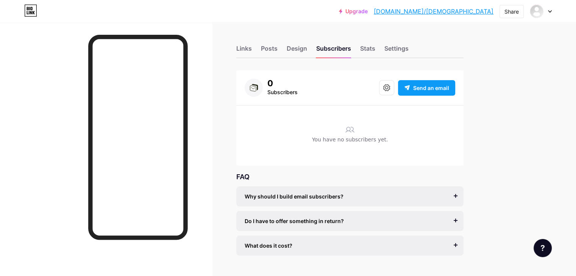
click at [449, 86] on span "Send an email" at bounding box center [431, 88] width 36 height 8
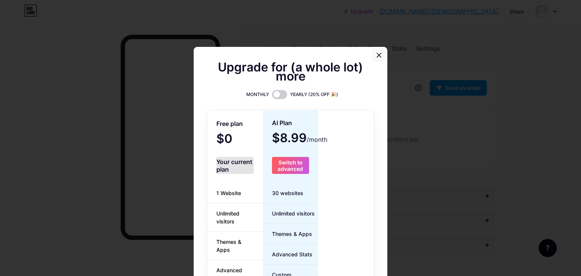
click at [377, 56] on icon at bounding box center [379, 55] width 4 height 4
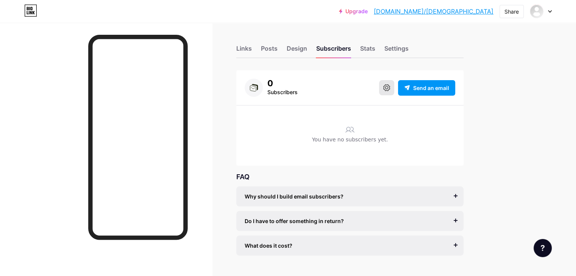
click at [390, 89] on icon at bounding box center [386, 87] width 7 height 7
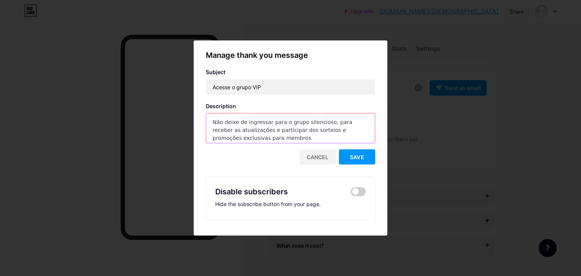
scroll to position [27, 0]
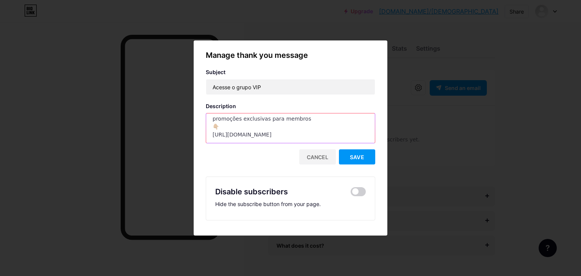
drag, startPoint x: 263, startPoint y: 137, endPoint x: 209, endPoint y: 129, distance: 54.7
click at [209, 129] on textarea "Não deixe de ingressar para o grupo silencioso, para receber as atualizações e …" at bounding box center [290, 129] width 169 height 30
paste textarea "https://chat.whatsapp.com/GzkcK72Qh60JL9xHKD8TqI"
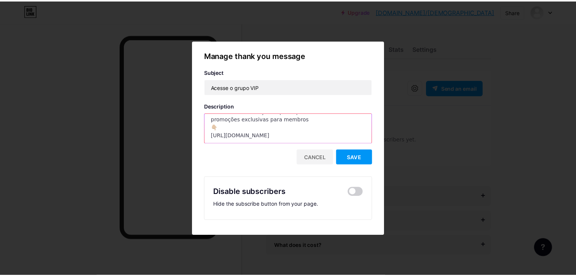
scroll to position [4, 0]
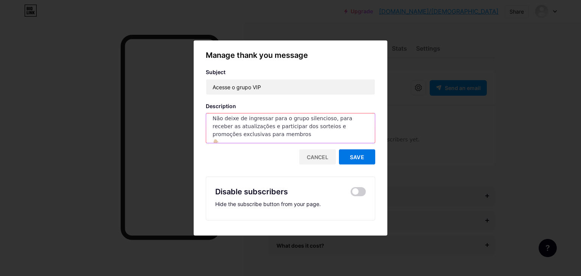
type textarea "Não deixe de ingressar para o grupo silencioso, para receber as atualizações e …"
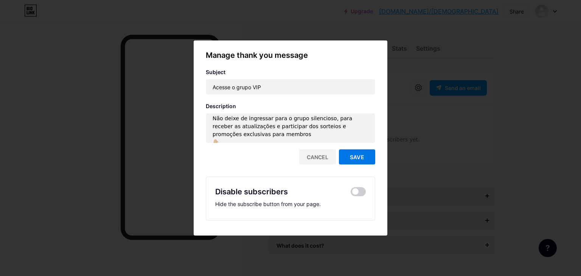
click at [358, 159] on span "Save" at bounding box center [357, 157] width 14 height 6
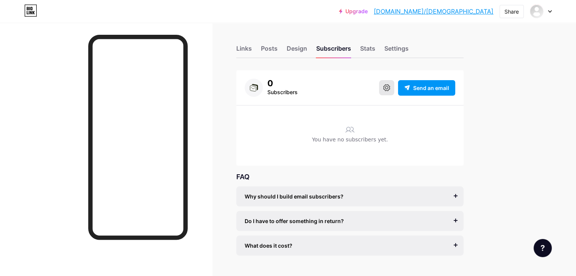
click at [390, 86] on icon at bounding box center [386, 87] width 7 height 7
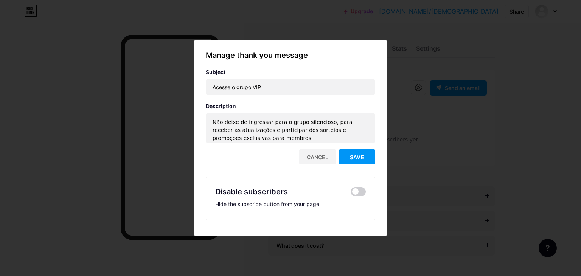
click at [377, 19] on div at bounding box center [290, 138] width 581 height 276
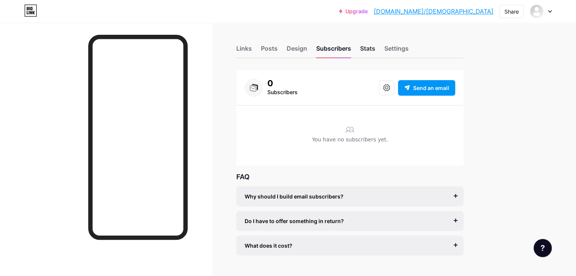
click at [375, 52] on div "Stats" at bounding box center [367, 51] width 15 height 14
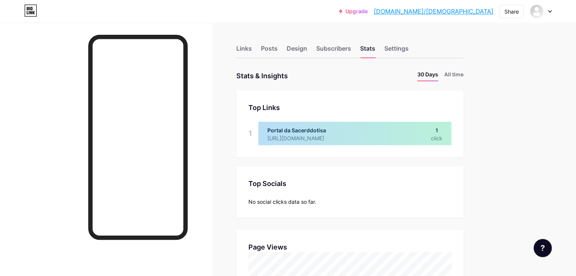
scroll to position [276, 575]
click at [307, 46] on div "Design" at bounding box center [296, 51] width 20 height 14
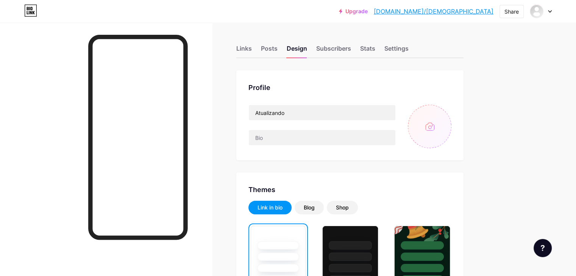
click at [451, 127] on input "file" at bounding box center [430, 127] width 44 height 44
type input "C:\fakepath\foto de perfil.jpg"
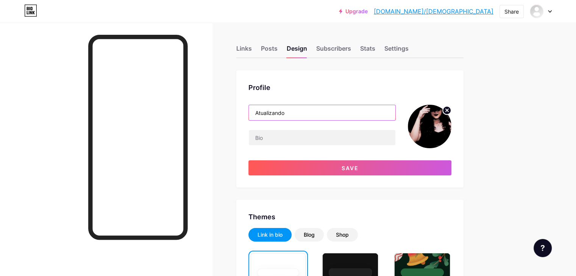
drag, startPoint x: 321, startPoint y: 112, endPoint x: 280, endPoint y: 110, distance: 40.6
click at [280, 110] on div "Profile Atualizando Save" at bounding box center [349, 128] width 227 height 117
type input "Portal da @Sacerddotisa"
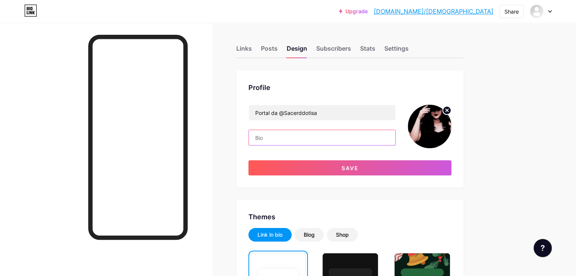
click at [302, 137] on input "text" at bounding box center [322, 137] width 146 height 15
click at [302, 139] on input "text" at bounding box center [322, 137] width 146 height 15
paste input "💛🍯RAQUEL🔱🌹 🌿A BRUXA DA ILHA✨️ Jogo de Búzios e Oduologia Tarot e Baralho Cigano…"
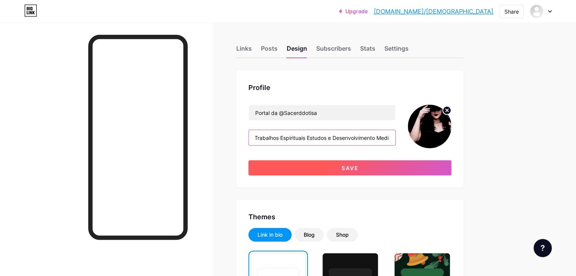
type input "💛🍯RAQUEL🔱🌹 🌿A BRUXA DA ILHA✨️ Jogo de Búzios e Oduologia Tarot e Baralho Cigano…"
click at [395, 165] on button "Save" at bounding box center [349, 167] width 203 height 15
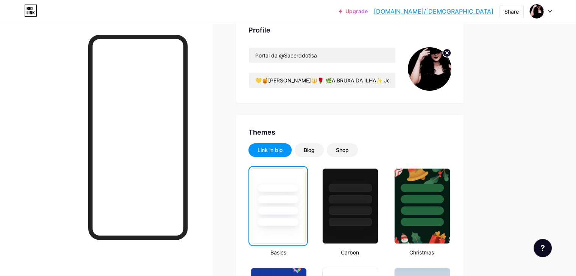
scroll to position [69, 0]
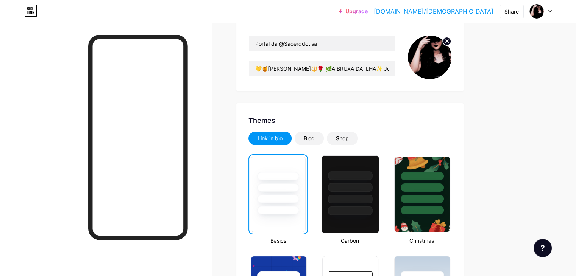
click at [372, 174] on div at bounding box center [350, 175] width 44 height 9
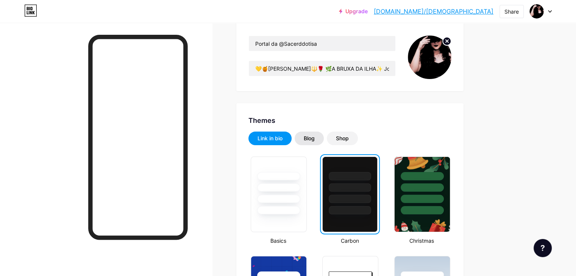
click at [314, 138] on div "Blog" at bounding box center [309, 139] width 11 height 8
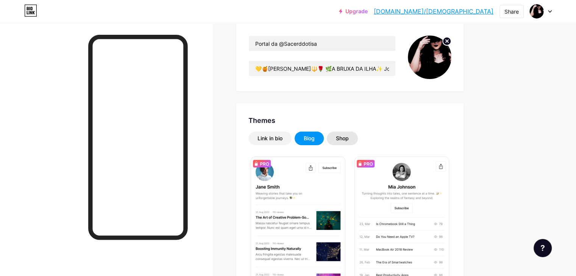
click at [349, 135] on div "Shop" at bounding box center [342, 139] width 13 height 8
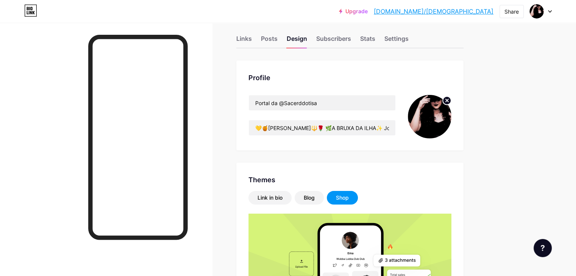
scroll to position [0, 0]
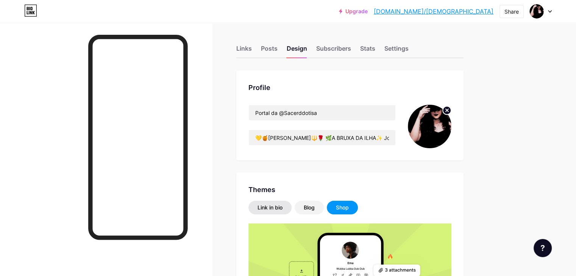
click at [282, 208] on div "Link in bio" at bounding box center [269, 208] width 25 height 8
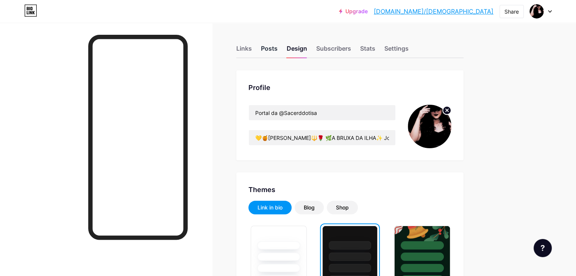
click at [277, 45] on div "Posts" at bounding box center [269, 51] width 17 height 14
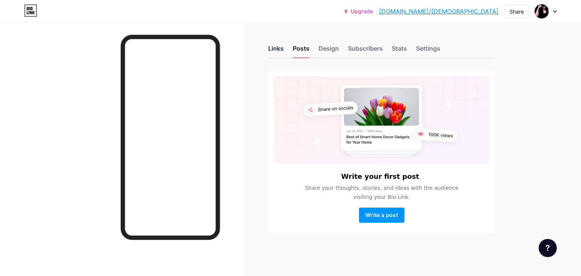
click at [276, 47] on div "Links" at bounding box center [276, 51] width 16 height 14
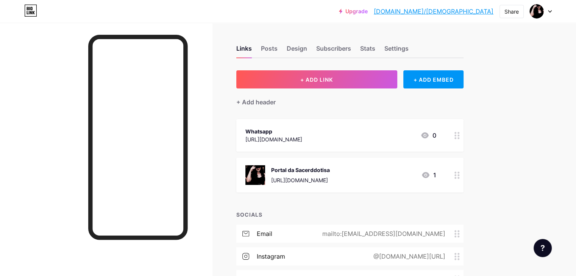
click at [459, 173] on icon at bounding box center [456, 175] width 5 height 7
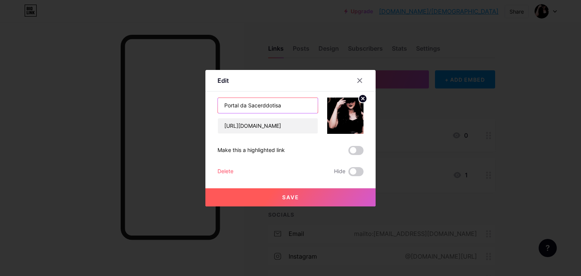
click at [269, 103] on input "Portal da Sacerddotisa" at bounding box center [268, 105] width 100 height 15
type input "Portal da Sacerdotisa"
click at [360, 148] on span at bounding box center [356, 150] width 15 height 9
click at [349, 153] on input "checkbox" at bounding box center [349, 153] width 0 height 0
click at [350, 149] on span at bounding box center [356, 150] width 15 height 9
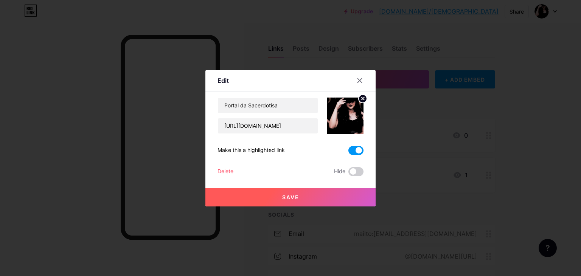
click at [349, 153] on input "checkbox" at bounding box center [349, 153] width 0 height 0
click at [280, 197] on button "Save" at bounding box center [290, 197] width 170 height 18
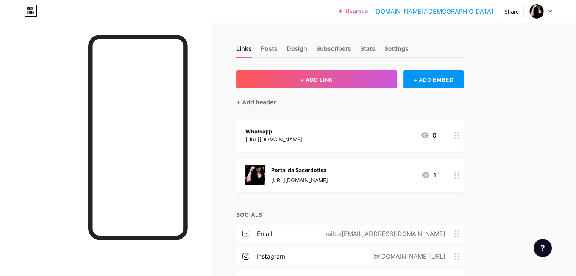
click at [550, 11] on icon at bounding box center [549, 12] width 3 height 2
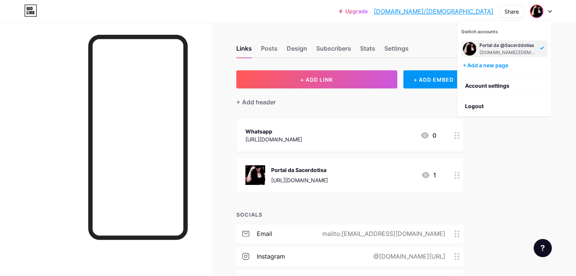
click at [506, 51] on div "bio.link/sacerdotisa" at bounding box center [508, 53] width 58 height 6
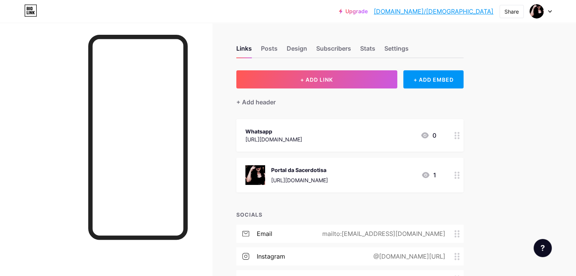
drag, startPoint x: 459, startPoint y: 9, endPoint x: 444, endPoint y: 22, distance: 19.7
click at [444, 22] on div "Upgrade [DOMAIN_NAME]/[DEMOGRAPHIC_DATA]... [DOMAIN_NAME]/sacerdotisa Share Swi…" at bounding box center [288, 11] width 576 height 23
click at [511, 12] on div "Share" at bounding box center [511, 12] width 14 height 8
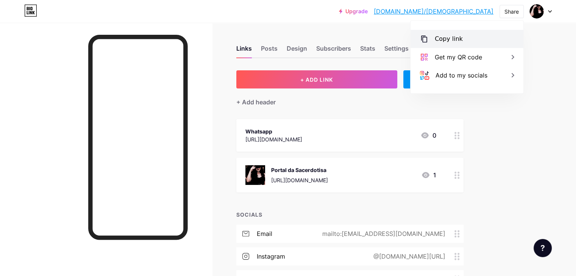
click at [444, 37] on div "Copy link" at bounding box center [448, 38] width 28 height 9
click at [554, 54] on div "Upgrade bio.link/sacerd... bio.link/sacerdotisa Share Copy link https://bio.lin…" at bounding box center [288, 231] width 576 height 462
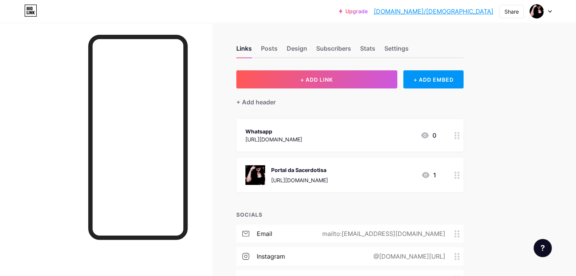
click at [544, 64] on div "Upgrade bio.link/sacerd... bio.link/sacerdotisa Share Switch accounts Portal da…" at bounding box center [288, 231] width 576 height 462
click at [83, 129] on div at bounding box center [106, 161] width 212 height 276
click at [550, 9] on div at bounding box center [540, 12] width 22 height 14
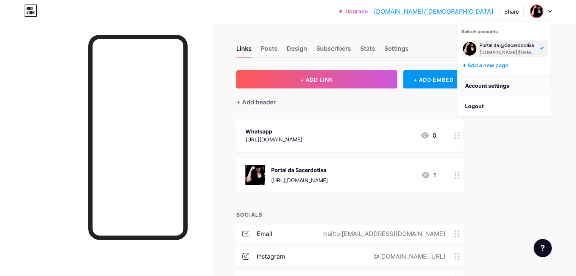
click at [497, 86] on link "Account settings" at bounding box center [504, 86] width 94 height 20
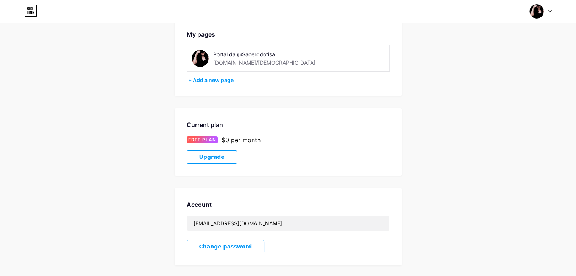
scroll to position [146, 0]
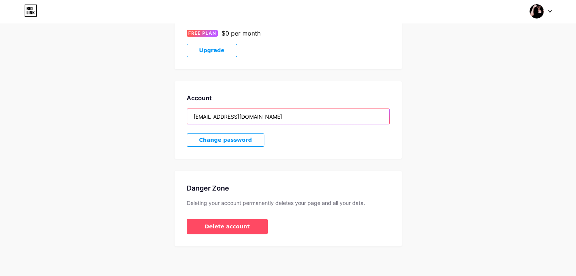
drag, startPoint x: 226, startPoint y: 117, endPoint x: 185, endPoint y: 115, distance: 41.3
click at [185, 115] on div "Account Pleninfluentia@gmail.com Change password" at bounding box center [287, 120] width 227 height 78
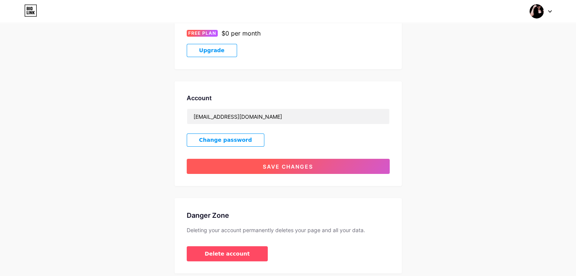
click at [287, 167] on span "Save changes" at bounding box center [288, 166] width 50 height 6
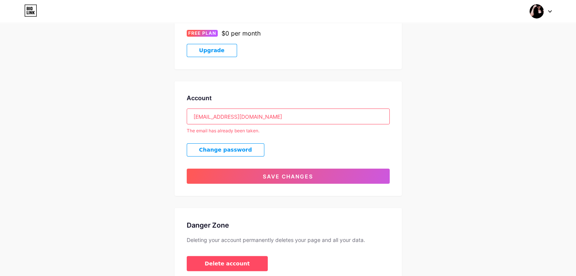
drag, startPoint x: 225, startPoint y: 117, endPoint x: 179, endPoint y: 114, distance: 46.6
click at [179, 114] on div "Account sacerddotisa@gmail.com The email has already been taken. Change passwor…" at bounding box center [287, 138] width 227 height 115
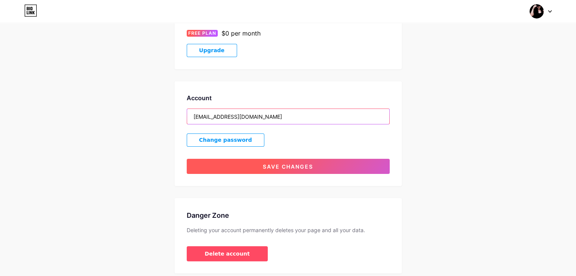
type input "rahkquiel@gmail.com"
click at [281, 163] on span "Save changes" at bounding box center [288, 166] width 50 height 6
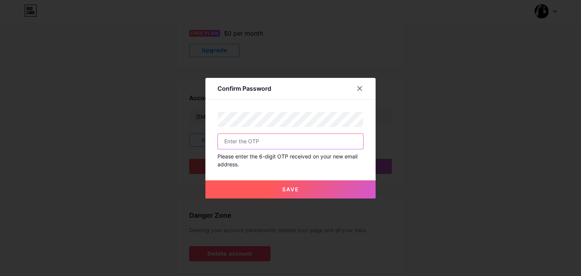
click at [247, 143] on input "text" at bounding box center [290, 141] width 145 height 15
type input "322043"
click at [293, 187] on span "Save" at bounding box center [290, 189] width 17 height 6
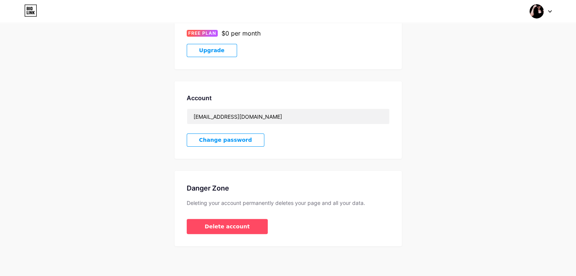
click at [553, 39] on div "Account Settings My pages Portal da @Sacerddotisa bio.link/sacerdotisa + Add a …" at bounding box center [288, 67] width 576 height 358
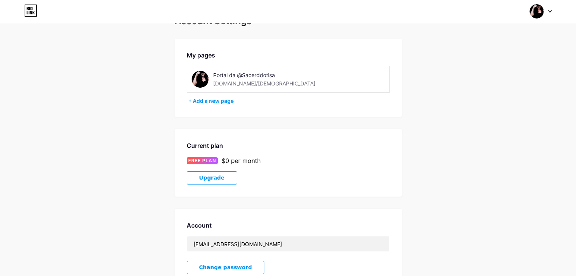
scroll to position [0, 0]
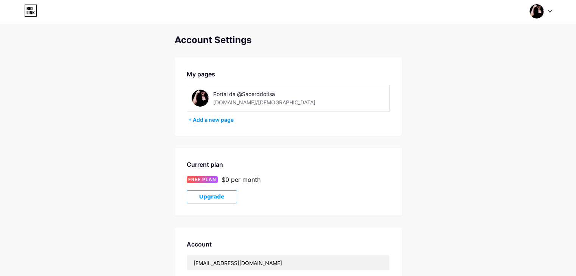
click at [548, 10] on icon at bounding box center [550, 11] width 4 height 3
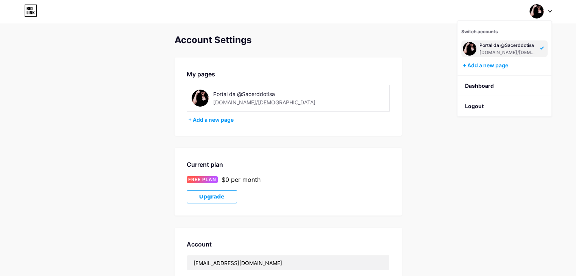
click at [466, 67] on div "+ Add a new page" at bounding box center [504, 66] width 85 height 8
click at [538, 165] on div "Account Settings My pages Portal da @Sacerddotisa bio.link/sacerdotisa + Add a …" at bounding box center [288, 214] width 576 height 358
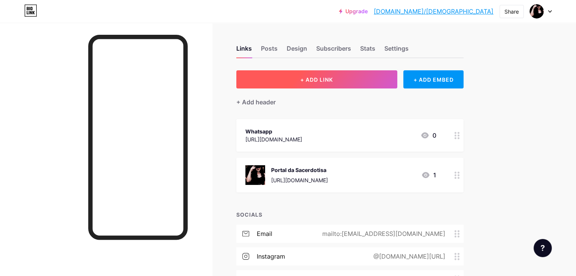
click at [333, 82] on span "+ ADD LINK" at bounding box center [316, 79] width 33 height 6
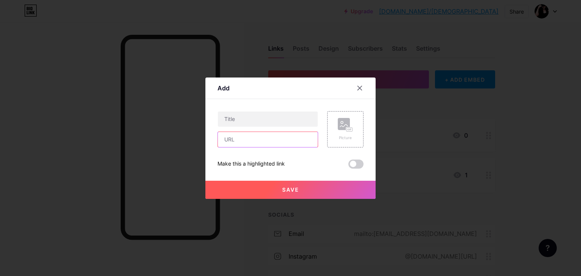
click at [240, 140] on input "text" at bounding box center [268, 139] width 100 height 15
paste input "[URL][DOMAIN_NAME]"
type input "https://chat.whatsapp.com/GzkcK72Qh60JL9xHKD8TqI"
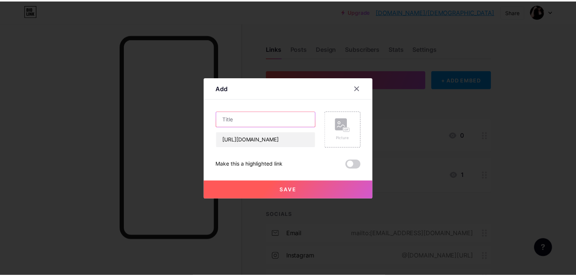
scroll to position [0, 0]
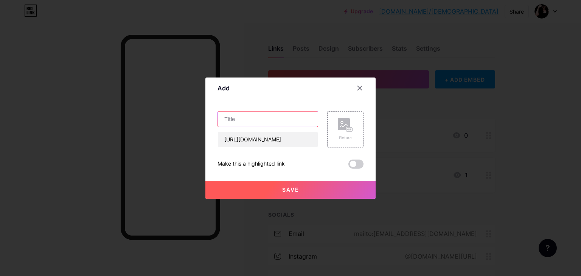
click at [238, 118] on input "text" at bounding box center [268, 119] width 100 height 15
type input "Grupo de avisos"
click at [361, 164] on span at bounding box center [356, 164] width 15 height 9
click at [349, 166] on input "checkbox" at bounding box center [349, 166] width 0 height 0
click at [285, 194] on button "Save" at bounding box center [290, 190] width 170 height 18
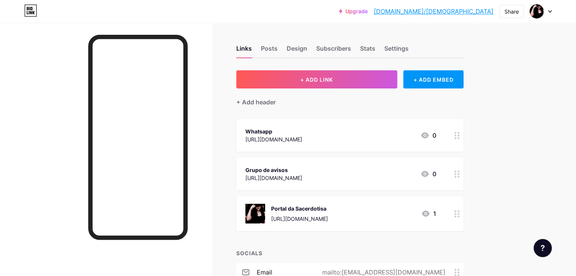
click at [419, 164] on div "Grupo de avisos https://chat.whatsapp.com/GzkcK72Qh60JL9xHKD8TqI 0" at bounding box center [349, 174] width 227 height 33
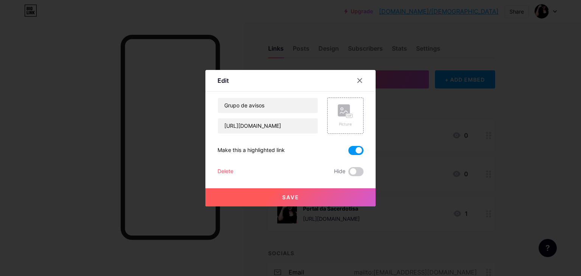
click at [352, 148] on span at bounding box center [356, 150] width 15 height 9
click at [349, 153] on input "checkbox" at bounding box center [349, 153] width 0 height 0
click at [358, 169] on span at bounding box center [356, 171] width 15 height 9
click at [349, 174] on input "checkbox" at bounding box center [349, 174] width 0 height 0
click at [350, 170] on span at bounding box center [356, 171] width 15 height 9
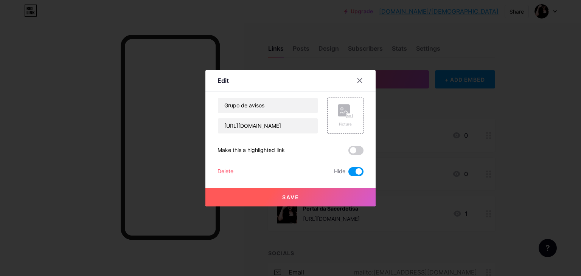
click at [349, 174] on input "checkbox" at bounding box center [349, 174] width 0 height 0
click at [280, 198] on button "Save" at bounding box center [290, 197] width 170 height 18
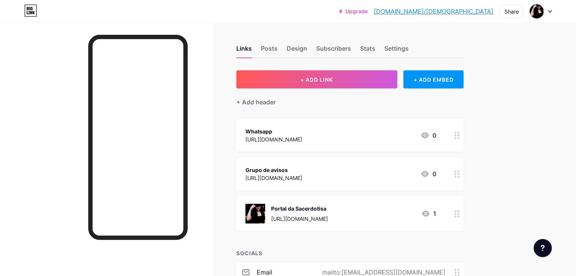
click at [388, 128] on div "Whatsapp https://whatsss.link/1kwehw 0" at bounding box center [340, 135] width 191 height 17
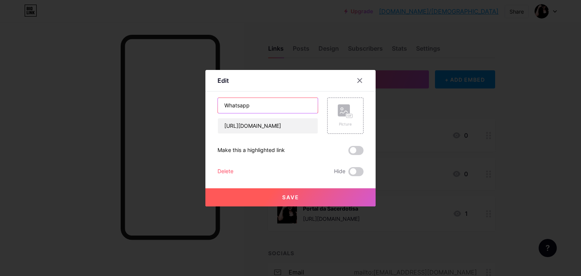
click at [224, 103] on input "Whatsapp" at bounding box center [268, 105] width 100 height 15
type input "Me chama no Whatsapp"
click at [360, 148] on span at bounding box center [356, 150] width 15 height 9
click at [349, 153] on input "checkbox" at bounding box center [349, 153] width 0 height 0
click at [359, 175] on span at bounding box center [356, 171] width 15 height 9
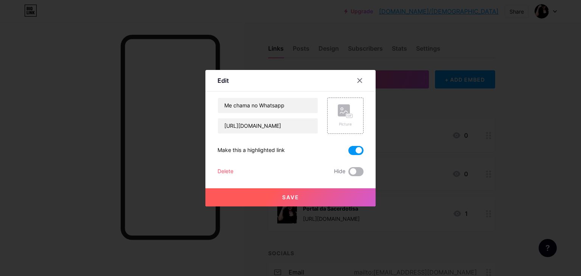
click at [349, 174] on input "checkbox" at bounding box center [349, 174] width 0 height 0
click at [283, 196] on span "Save" at bounding box center [290, 197] width 17 height 6
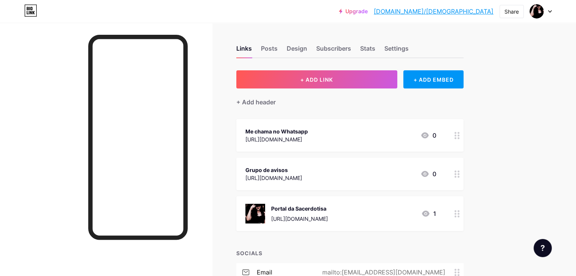
click at [377, 136] on div "Me chama no Whatsapp https://whatsss.link/1kwehw 0" at bounding box center [340, 135] width 191 height 17
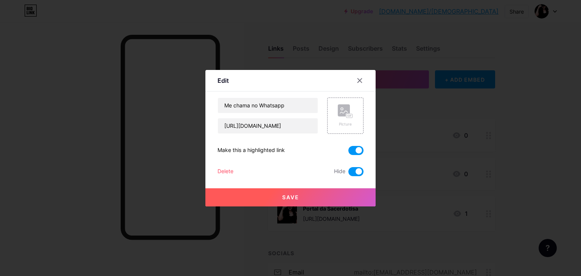
click at [353, 171] on span at bounding box center [356, 171] width 15 height 9
click at [349, 174] on input "checkbox" at bounding box center [349, 174] width 0 height 0
click at [276, 197] on button "Save" at bounding box center [290, 197] width 170 height 18
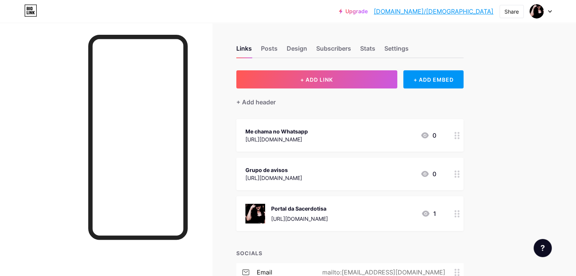
click at [257, 157] on div "Links Posts Design Subscribers Stats Settings + ADD LINK + ADD EMBED + Add head…" at bounding box center [247, 262] width 495 height 478
click at [401, 132] on div "Me chama no Whatsapp https://whatsss.link/1kwehw 0" at bounding box center [340, 135] width 191 height 17
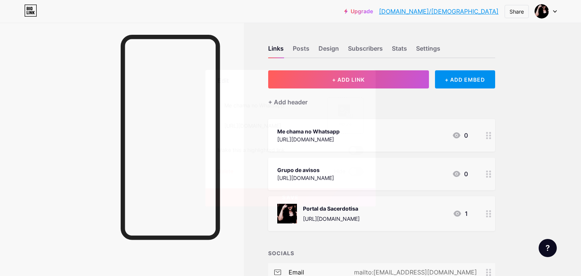
click at [360, 150] on span at bounding box center [356, 150] width 15 height 9
click at [349, 153] on input "checkbox" at bounding box center [349, 153] width 0 height 0
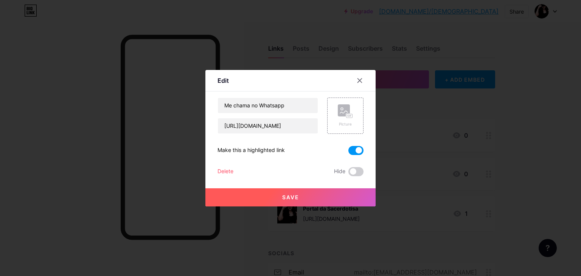
click at [288, 198] on span "Save" at bounding box center [290, 197] width 17 height 6
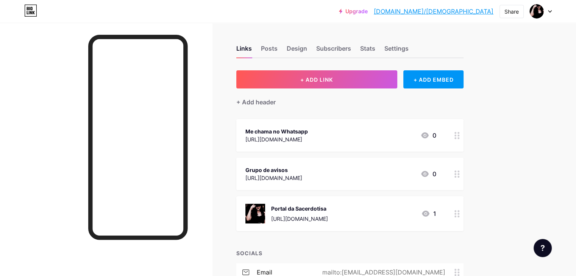
click at [408, 214] on div "Portal da Sacerdotisa https://Sacerddotisa.my.canva.site/ 1" at bounding box center [340, 214] width 191 height 20
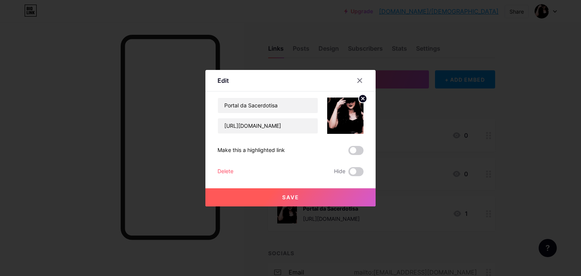
click at [363, 98] on icon at bounding box center [363, 98] width 3 height 3
click at [286, 195] on span "Save" at bounding box center [290, 197] width 17 height 6
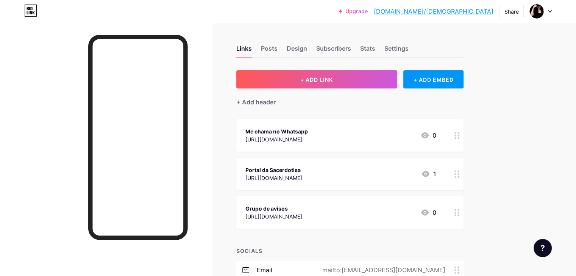
click at [564, 144] on div "Upgrade bio.link/sacerd... bio.link/sacerdotisa Share Switch accounts Portal da…" at bounding box center [288, 249] width 576 height 499
click at [535, 78] on div "Upgrade bio.link/sacerd... bio.link/sacerdotisa Share Switch accounts Portal da…" at bounding box center [288, 249] width 576 height 499
click at [445, 111] on div "+ ADD LINK + ADD EMBED + Add header Portal da Sacerdotisa https://Sacerddotisa.…" at bounding box center [349, 265] width 227 height 391
click at [302, 206] on div "Grupo de avisos" at bounding box center [273, 209] width 57 height 8
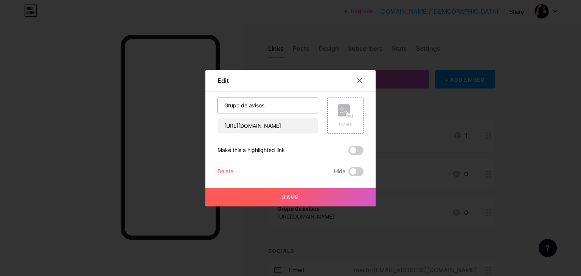
click at [274, 105] on input "Grupo de avisos" at bounding box center [268, 105] width 100 height 15
type input "Grupo de avisos e promoções"
click at [290, 198] on span "Save" at bounding box center [290, 197] width 17 height 6
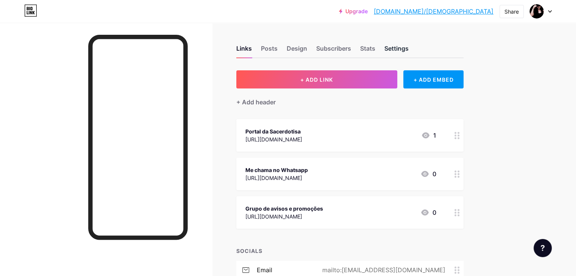
click at [408, 52] on div "Settings" at bounding box center [396, 51] width 24 height 14
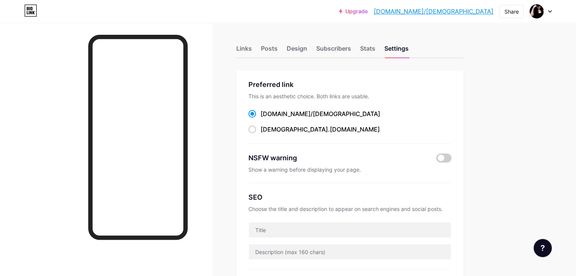
click at [317, 46] on div "Links Posts Design Subscribers Stats Settings" at bounding box center [349, 45] width 227 height 26
click at [307, 47] on div "Design" at bounding box center [296, 51] width 20 height 14
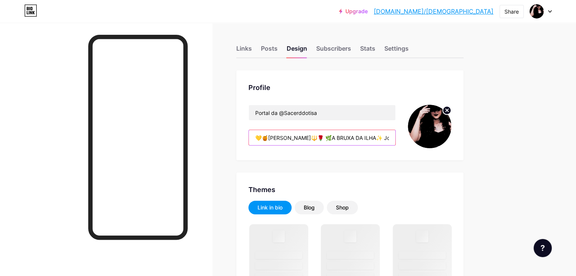
click at [378, 131] on input "💛🍯RAQUEL🔱🌹 🌿A BRUXA DA ILHA✨️ Jogo de Búzios e Oduologia Tarot e Baralho Cigano…" at bounding box center [322, 137] width 146 height 15
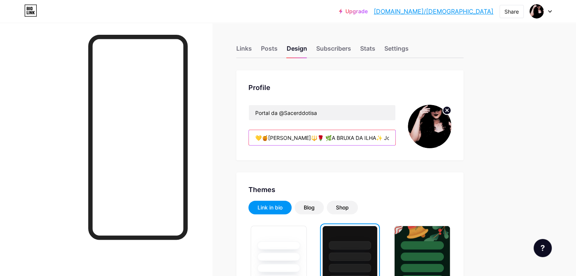
click at [395, 134] on input "💛🍯RAQUEL🔱🌹 🌿A BRUXA DA ILHA✨️ Jogo de Búzios e Oduologia Tarot e Baralho Cigano…" at bounding box center [322, 137] width 146 height 15
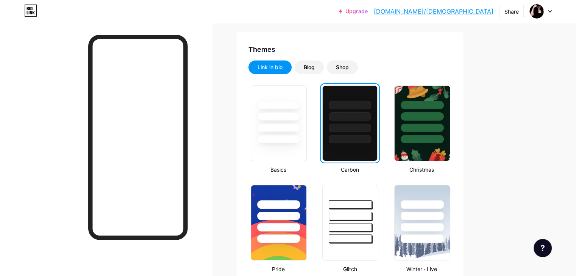
scroll to position [148, 0]
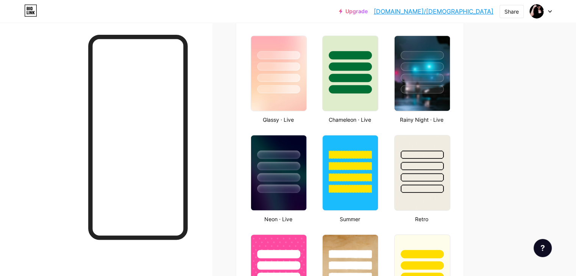
scroll to position [391, 0]
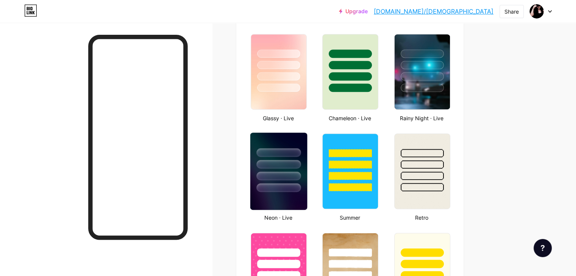
click at [306, 197] on img at bounding box center [278, 171] width 57 height 77
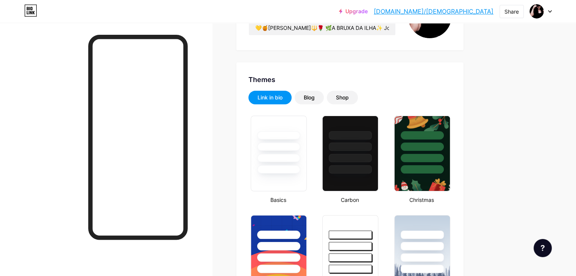
scroll to position [103, 0]
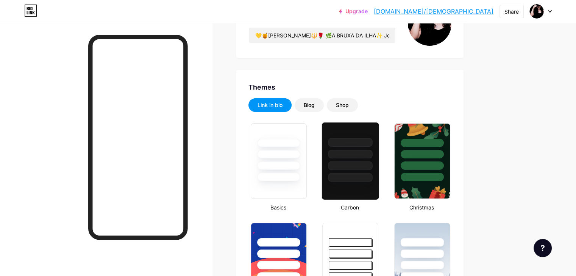
click at [377, 191] on div at bounding box center [350, 161] width 58 height 78
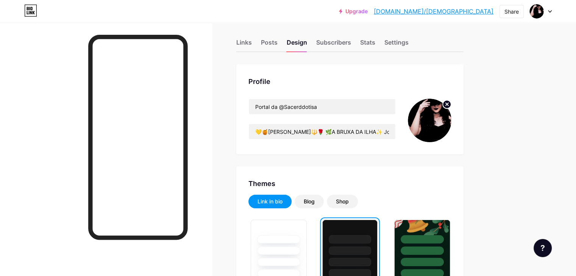
scroll to position [0, 0]
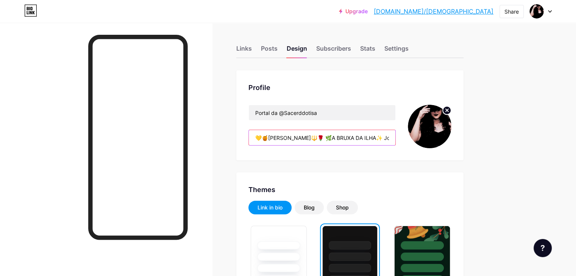
click at [350, 134] on input "💛🍯RAQUEL🔱🌹 🌿A BRUXA DA ILHA✨️ Jogo de Búzios e Oduologia Tarot e Baralho Cigano…" at bounding box center [322, 137] width 146 height 15
click at [395, 138] on input "💛🍯RAQUEL🔱🌹 🌿A BRUXA DA ILHA✨️ Jogo de Búzios e Oduologia Tarot e Baralho Cigano…" at bounding box center [322, 137] width 146 height 15
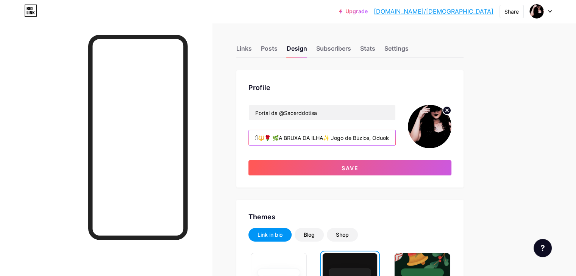
scroll to position [0, 54]
click at [395, 137] on input "💛🍯RAQUEL🔱🌹 🌿A BRUXA DA ILHA✨️ Jogo de Búzios, Oduologia Tarot e Baralho Cigano …" at bounding box center [322, 137] width 146 height 15
click at [395, 137] on input "💛🍯RAQUEL🔱🌹 🌿A BRUXA DA ILHA✨️ Jogo de Búzios, Oduologia, Tarot, Baralho Cigano …" at bounding box center [322, 137] width 146 height 15
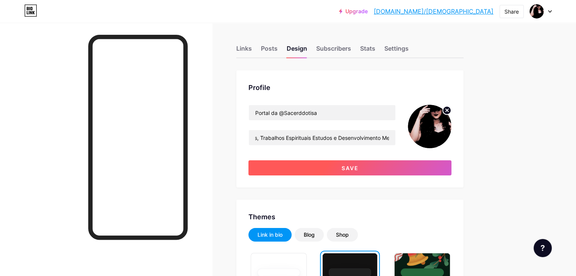
scroll to position [0, 0]
click at [358, 168] on span "Save" at bounding box center [349, 168] width 17 height 6
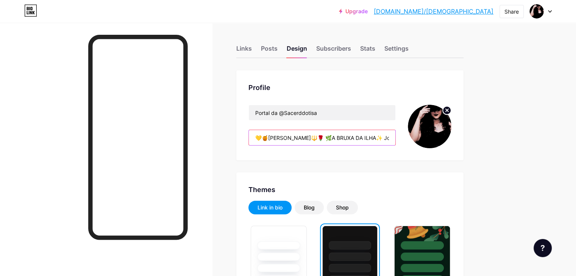
click at [395, 138] on input "💛🍯RAQUEL🔱🌹 🌿A BRUXA DA ILHA✨️ Jogo de Búzios, Oduologia, Tarot, Baralho Cigano,…" at bounding box center [322, 137] width 146 height 15
click at [298, 138] on input "💛🍯RAQUEL🔱🌹 🌿A BRUXA DA ILHA✨️ Jogo de Búzios, Oduologia, Tarot, Baralho Cigano,…" at bounding box center [322, 137] width 146 height 15
click at [353, 138] on input "💛🍯RAQUEL🔱🌹 🌿A BRUXA DA ILHA✨️ Jogo de Búzios, Oduologia, Tarot, Baralho Cigano,…" at bounding box center [322, 137] width 146 height 15
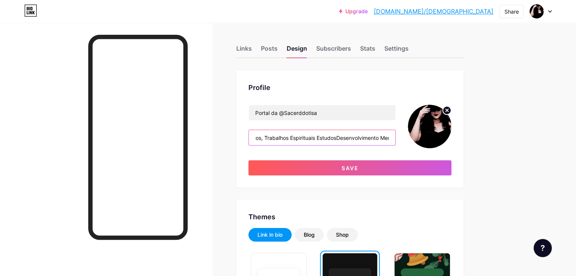
scroll to position [0, 265]
click at [388, 138] on input "💛🍯RAQUEL🔱🌹 🌿A BRUXA DA ILHA✨️ Jogo de Búzios, Oduologia, Tarot, Baralho Cigano,…" at bounding box center [322, 137] width 146 height 15
click at [395, 138] on input "💛🍯RAQUEL🔱🌹 🌿A BRUXA DA ILHA✨️ Jogo de Búzios, Oduologia, Tarot, Baralho Cigano,…" at bounding box center [322, 137] width 146 height 15
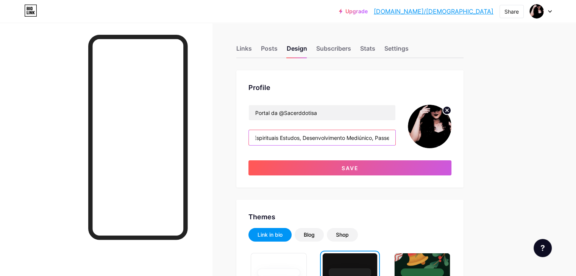
click at [395, 138] on input "💛🍯RAQUEL🔱🌹 🌿A BRUXA DA ILHA✨️ Jogo de Búzios, Oduologia, Tarot, Baralho Cigano,…" at bounding box center [322, 137] width 146 height 15
click at [390, 137] on input "💛🍯RAQUEL🔱🌹 🌿A BRUXA DA ILHA✨️ Jogo de Búzios, Oduologia, Tarot, Baralho Cigano,…" at bounding box center [322, 137] width 146 height 15
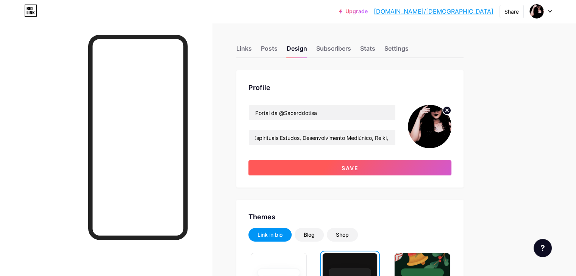
scroll to position [0, 0]
click at [398, 167] on button "Save" at bounding box center [349, 167] width 203 height 15
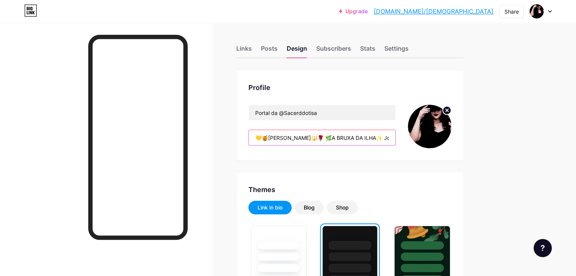
click at [395, 137] on input "💛🍯RAQUEL🔱🌹 🌿A BRUXA DA ILHA✨️ Jogo de Búzios, Oduologia, Tarot, Baralho Cigano,…" at bounding box center [322, 137] width 146 height 15
click at [364, 138] on input "💛🍯RAQUEL🔱🌹 🌿A BRUXA DA ILHA✨️ Jogo de Búzios, Oduologia, Tarot, Baralho Cigano,…" at bounding box center [322, 137] width 146 height 15
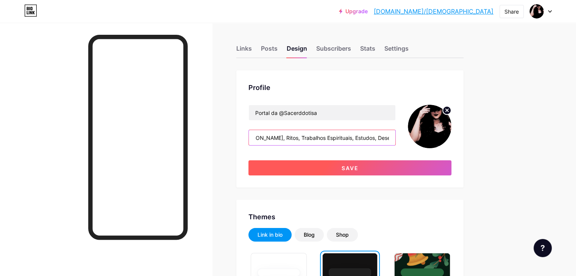
type input "💛🍯RAQUEL🔱🌹 🌿A BRUXA DA ILHA✨️ Jogo de Búzios, Oduologia, Tarot, Baralho Cigano,…"
click at [358, 169] on span "Save" at bounding box center [349, 168] width 17 height 6
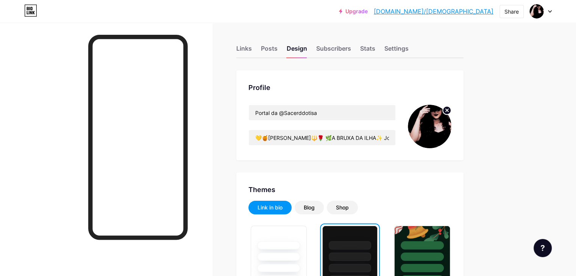
click at [408, 47] on div "Settings" at bounding box center [396, 51] width 24 height 14
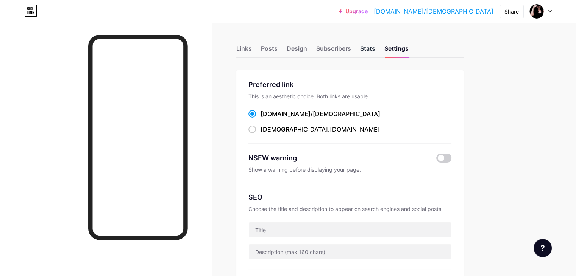
click at [375, 49] on div "Stats" at bounding box center [367, 51] width 15 height 14
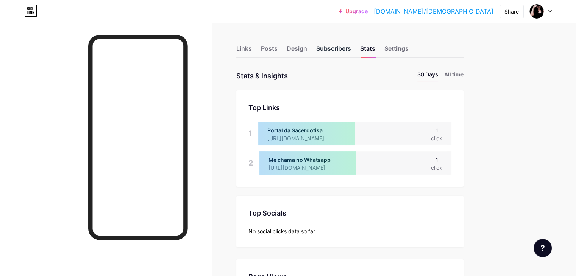
scroll to position [276, 575]
click at [351, 46] on div "Subscribers" at bounding box center [333, 51] width 35 height 14
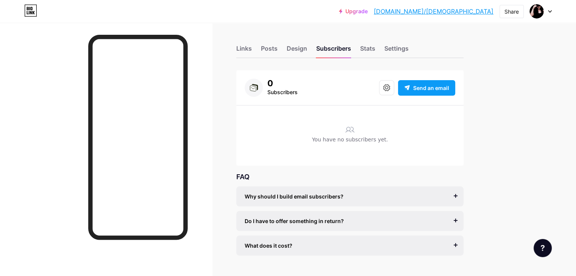
click at [449, 87] on span "Send an email" at bounding box center [431, 88] width 36 height 8
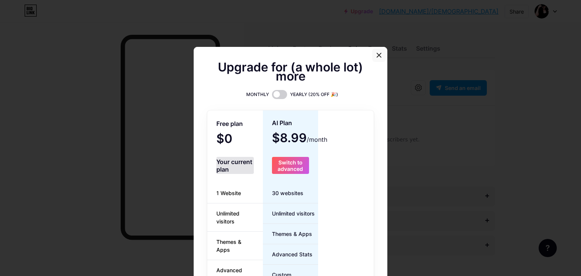
click at [378, 56] on icon at bounding box center [379, 55] width 6 height 6
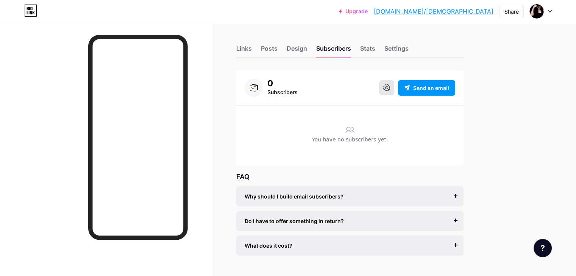
click at [390, 89] on icon at bounding box center [386, 87] width 7 height 7
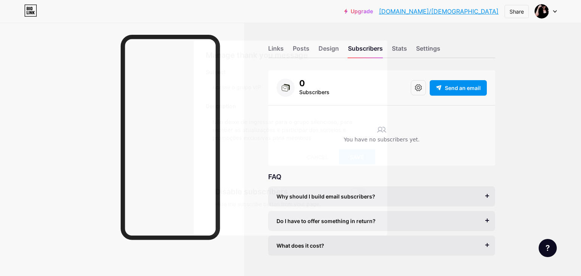
click at [365, 191] on span at bounding box center [358, 191] width 15 height 9
click at [351, 194] on input "checkbox" at bounding box center [351, 194] width 0 height 0
